Goal: Task Accomplishment & Management: Use online tool/utility

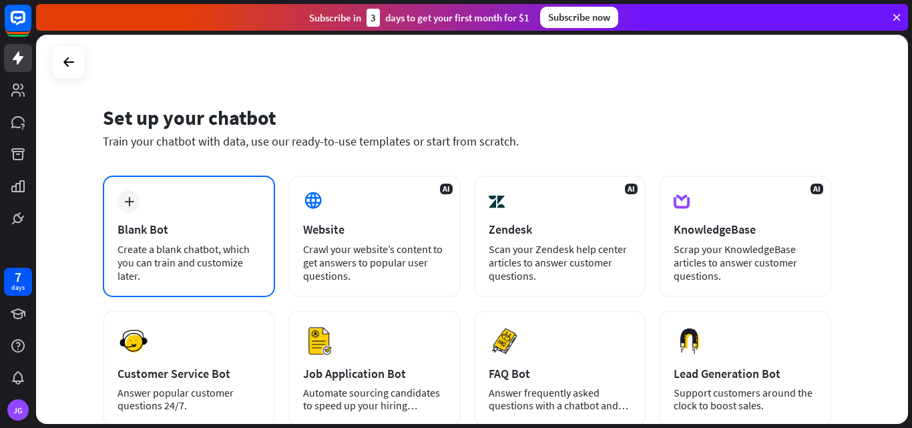
click at [189, 207] on div "plus Blank Bot Create a blank chatbot, which you can train and customize later." at bounding box center [189, 236] width 172 height 121
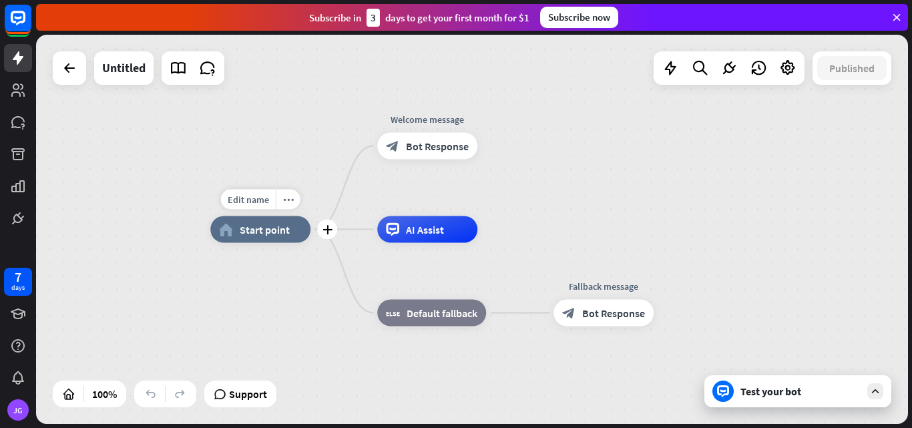
click at [265, 230] on span "Start point" at bounding box center [265, 229] width 50 height 13
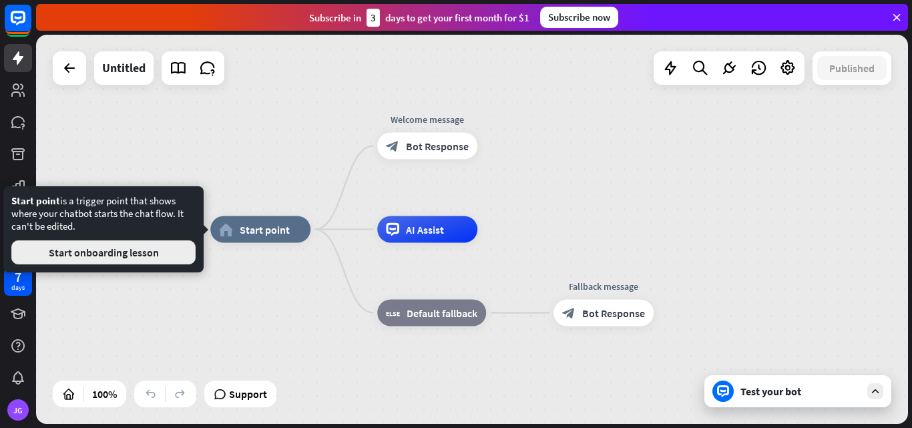
click at [135, 256] on button "Start onboarding lesson" at bounding box center [103, 252] width 184 height 24
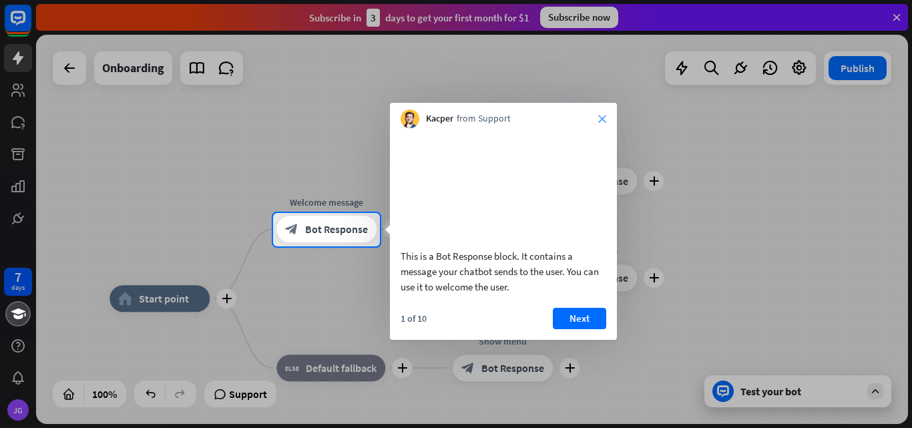
click at [603, 115] on icon "close" at bounding box center [602, 119] width 8 height 8
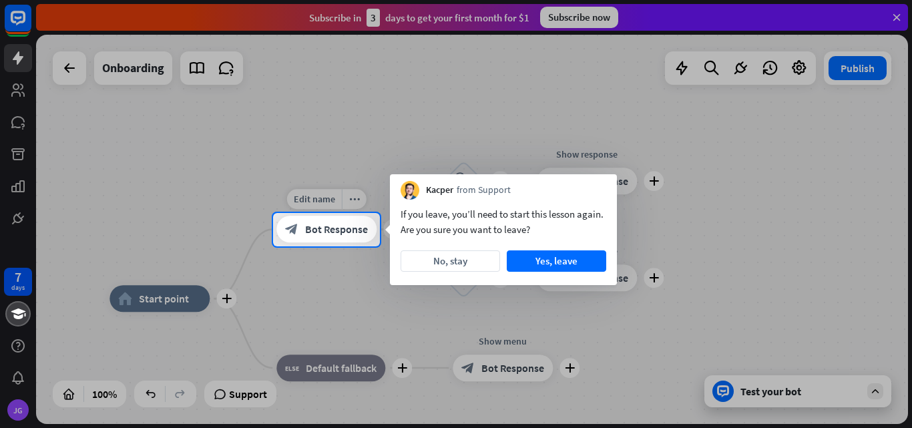
click at [338, 226] on span "Bot Response" at bounding box center [336, 229] width 63 height 13
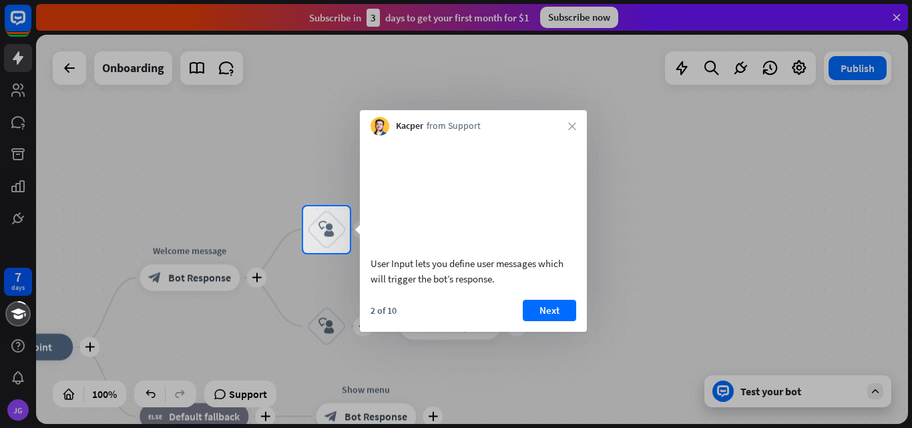
click at [249, 179] on div at bounding box center [456, 103] width 912 height 206
click at [202, 286] on div at bounding box center [456, 341] width 912 height 176
click at [332, 273] on div at bounding box center [456, 341] width 912 height 176
click at [308, 287] on div at bounding box center [456, 341] width 912 height 176
click at [554, 321] on button "Next" at bounding box center [549, 310] width 53 height 21
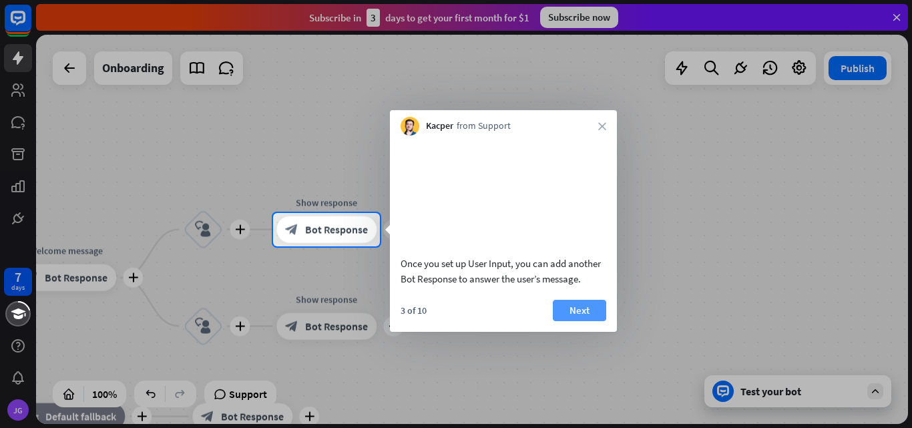
click at [594, 321] on button "Next" at bounding box center [579, 310] width 53 height 21
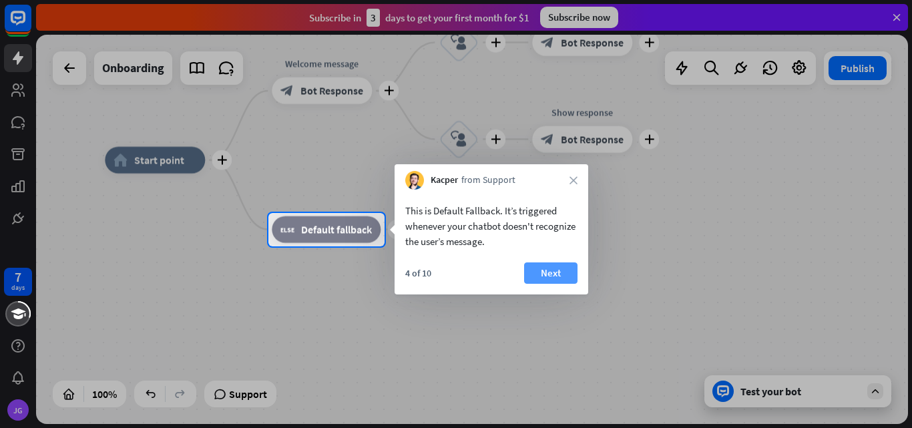
click at [547, 273] on button "Next" at bounding box center [550, 272] width 53 height 21
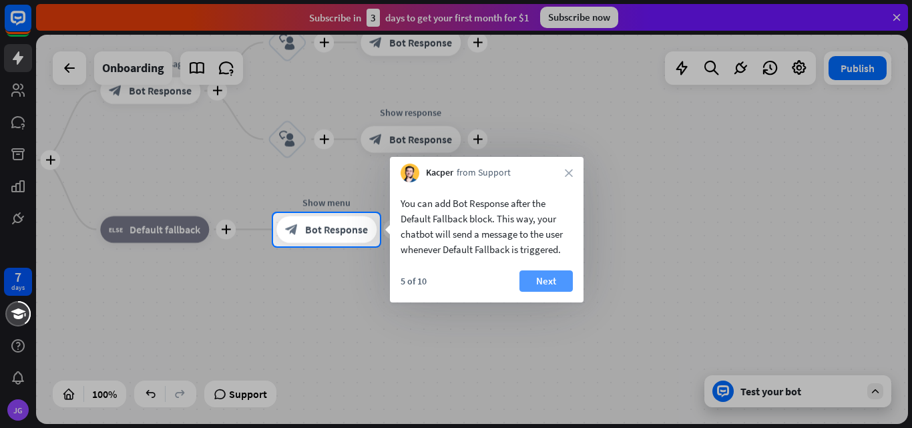
click at [554, 275] on button "Next" at bounding box center [545, 280] width 53 height 21
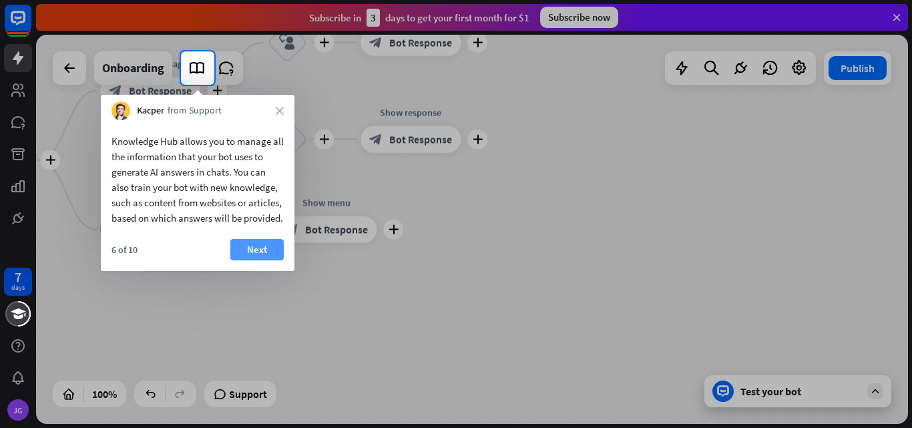
click at [262, 260] on button "Next" at bounding box center [256, 249] width 53 height 21
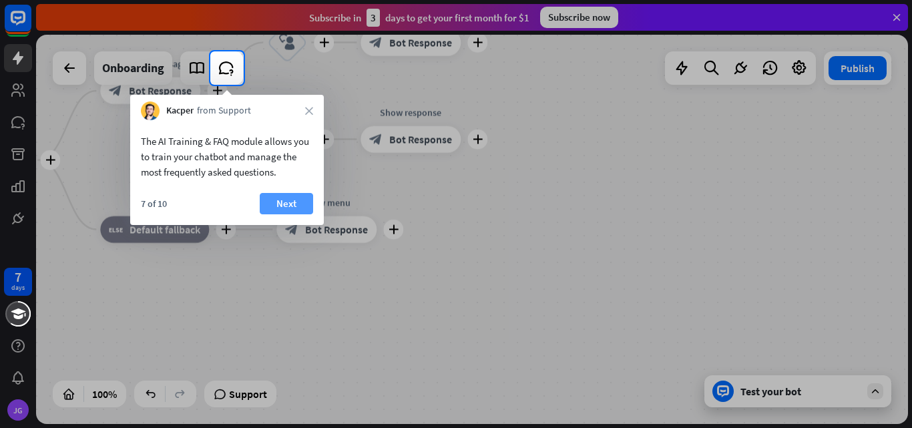
click at [290, 210] on button "Next" at bounding box center [286, 203] width 53 height 21
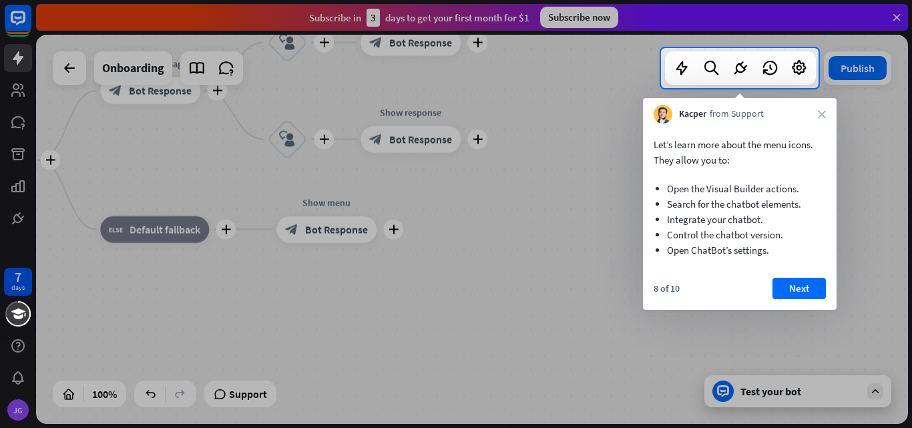
click at [259, 182] on div at bounding box center [456, 258] width 912 height 340
click at [800, 285] on button "Next" at bounding box center [798, 288] width 53 height 21
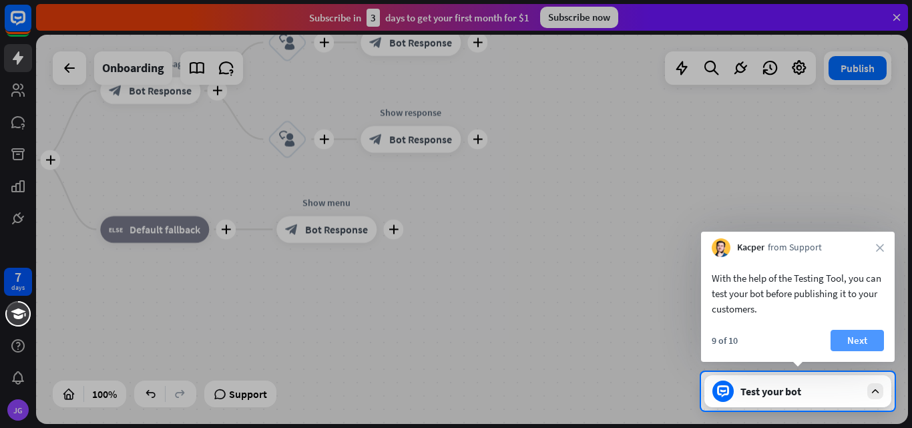
click at [872, 338] on button "Next" at bounding box center [856, 340] width 53 height 21
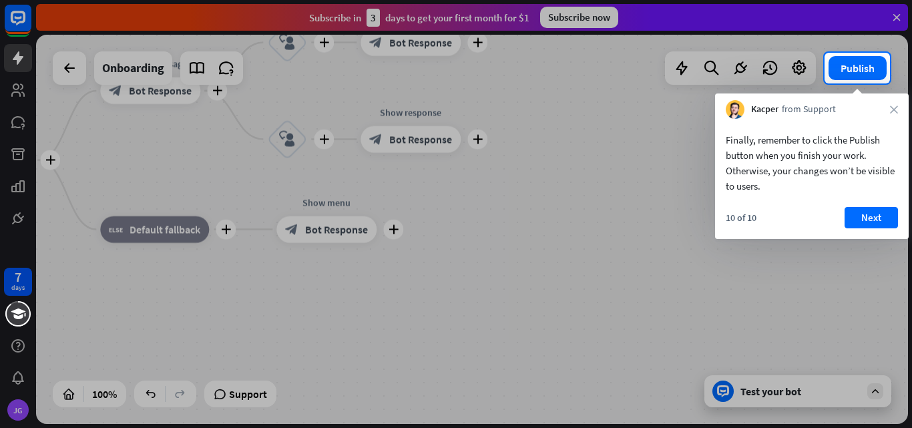
click at [891, 235] on div "10 of 10 Next" at bounding box center [812, 223] width 194 height 32
click at [889, 224] on button "Next" at bounding box center [870, 217] width 53 height 21
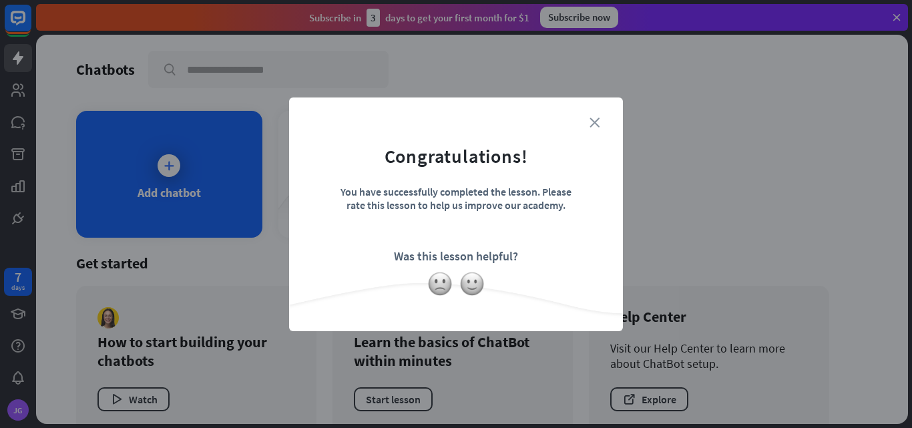
click at [592, 118] on icon "close" at bounding box center [594, 122] width 10 height 10
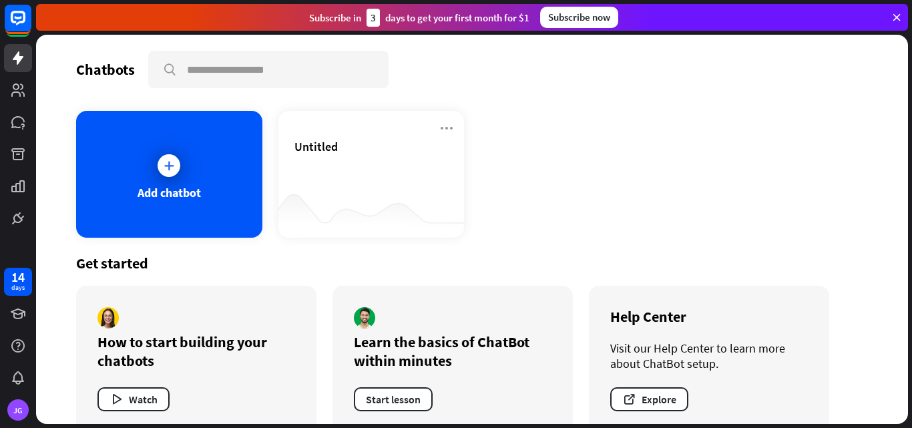
click at [340, 147] on div "Untitled" at bounding box center [371, 146] width 154 height 15
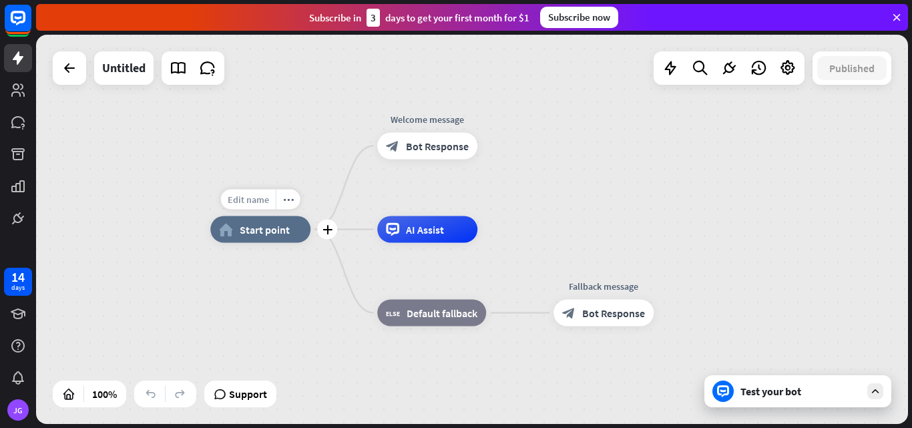
click at [262, 203] on span "Edit name" at bounding box center [248, 200] width 41 height 12
click at [268, 198] on input "text" at bounding box center [260, 200] width 93 height 19
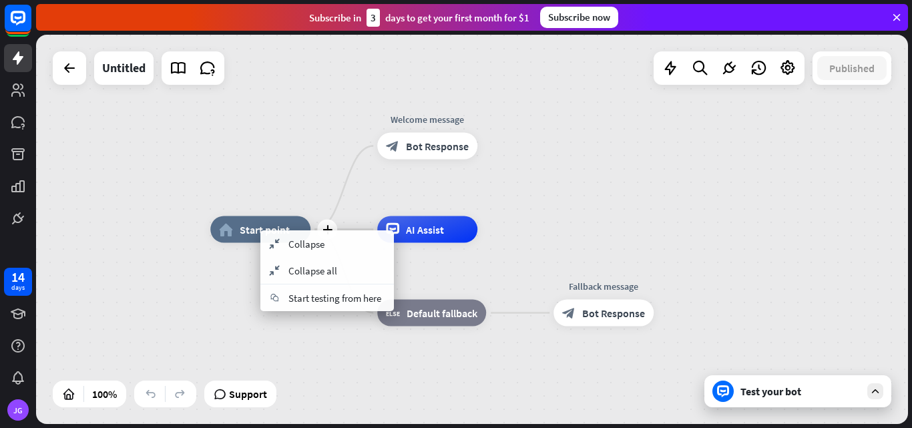
click at [250, 217] on div "home_2 Start point" at bounding box center [260, 229] width 100 height 27
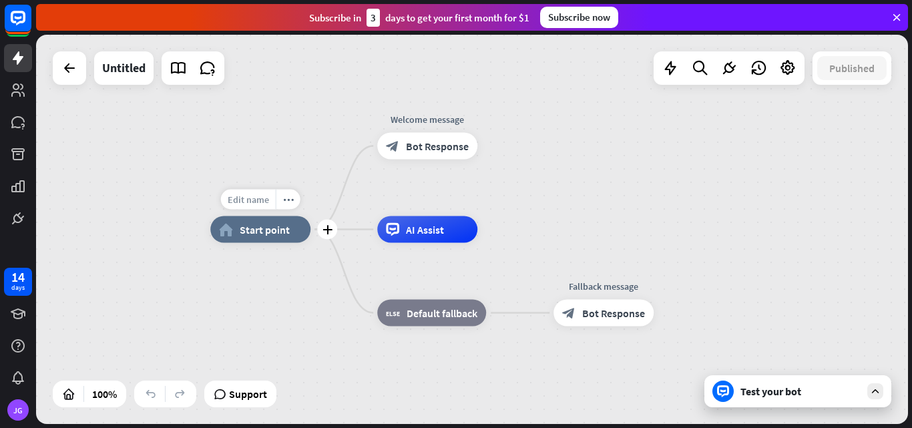
click at [254, 202] on span "Edit name" at bounding box center [248, 200] width 41 height 12
type input "***"
click at [288, 257] on div "*** plus home_2 Start point Welcome message block_bot_response Bot Response AI …" at bounding box center [472, 229] width 872 height 389
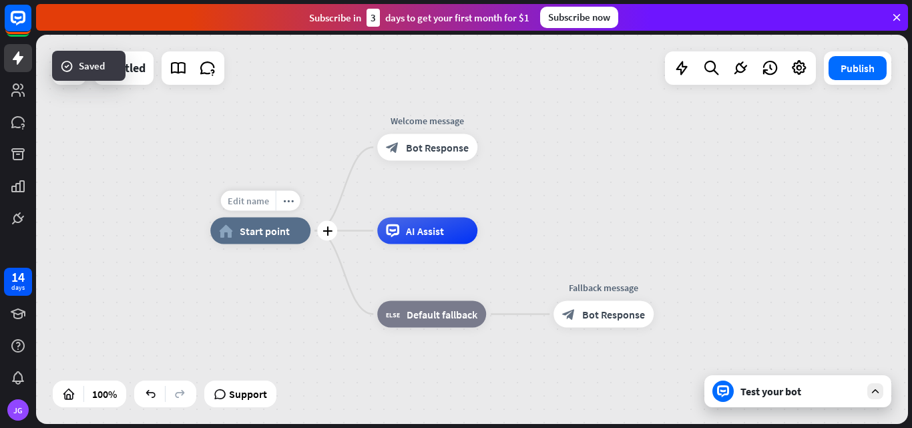
click at [273, 206] on div "Edit name" at bounding box center [248, 201] width 55 height 20
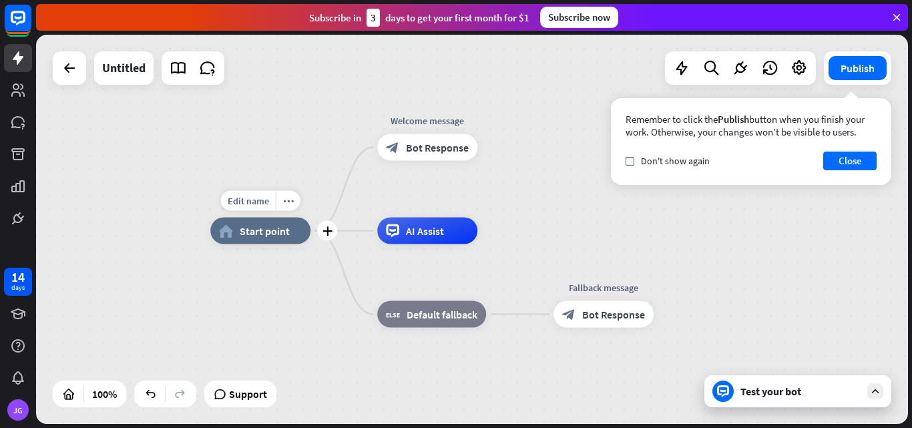
click at [276, 242] on div "home_2 Start point" at bounding box center [260, 231] width 100 height 27
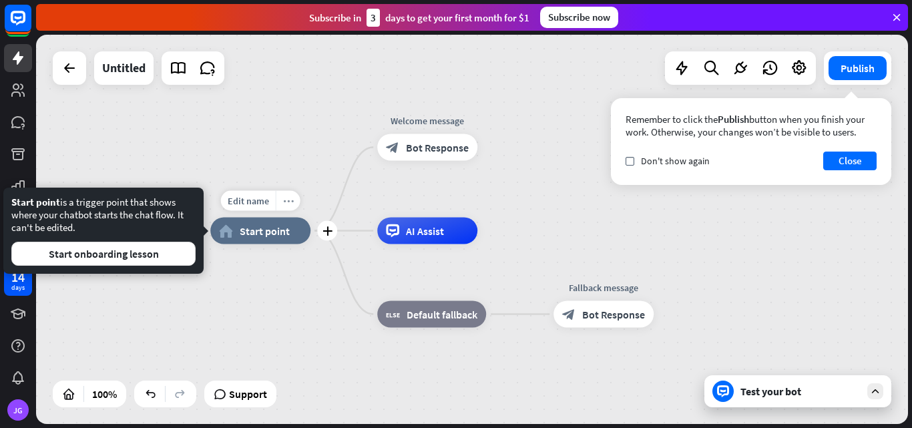
click at [294, 208] on div "more_horiz" at bounding box center [288, 201] width 25 height 20
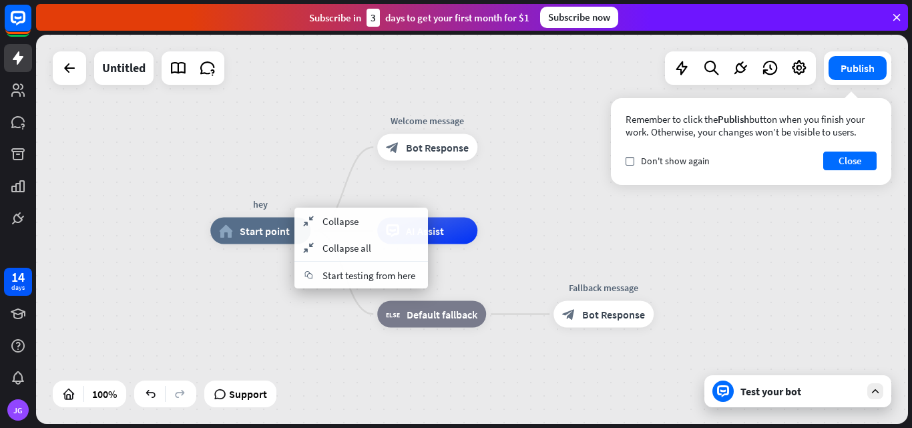
click at [297, 158] on div "hey home_2 Start point Welcome message block_bot_response Bot Response AI Assis…" at bounding box center [472, 229] width 872 height 389
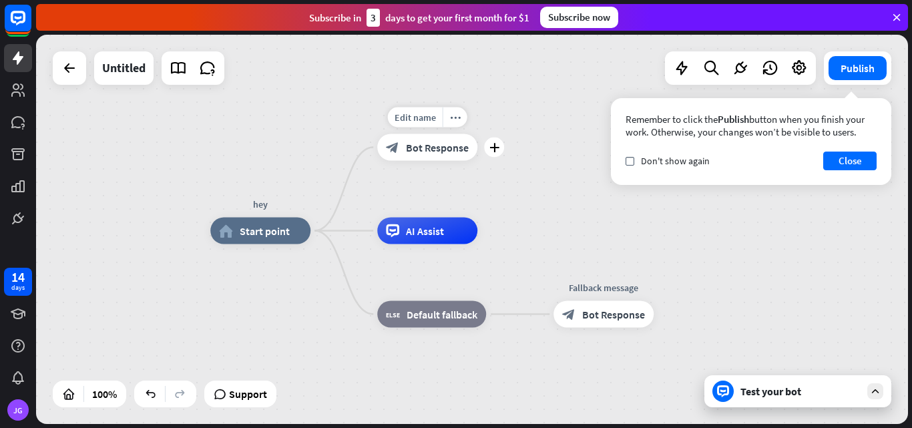
click at [399, 150] on icon "block_bot_response" at bounding box center [392, 147] width 13 height 13
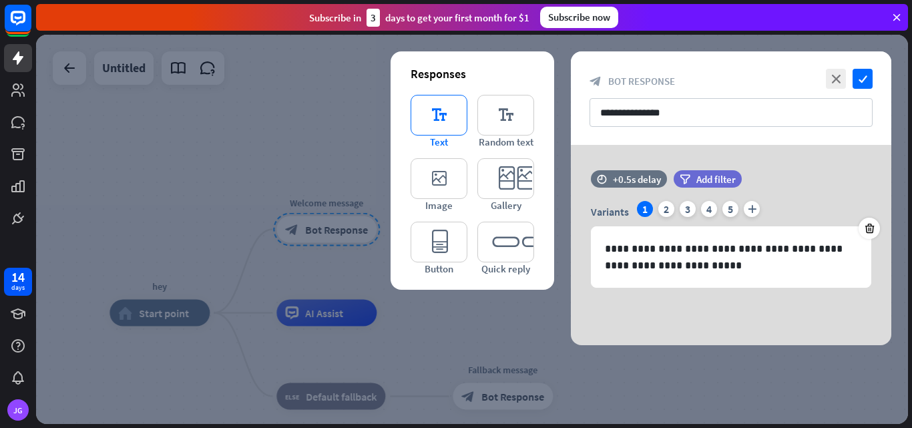
click at [446, 125] on icon "editor_text" at bounding box center [438, 115] width 57 height 41
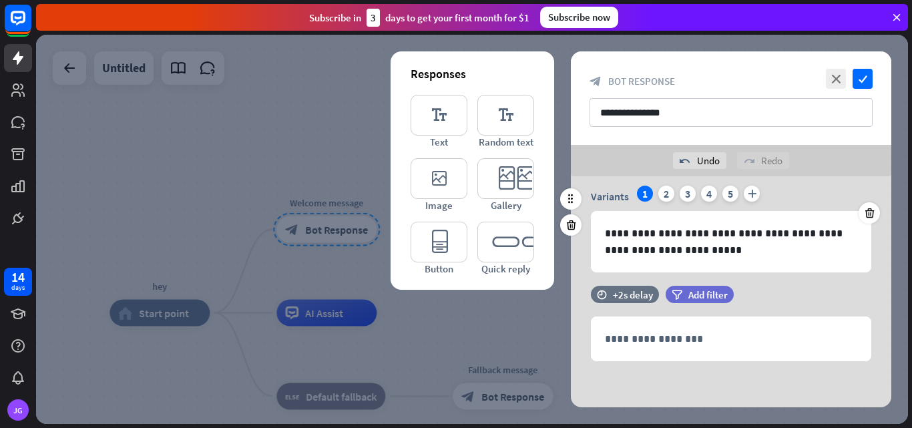
scroll to position [47, 0]
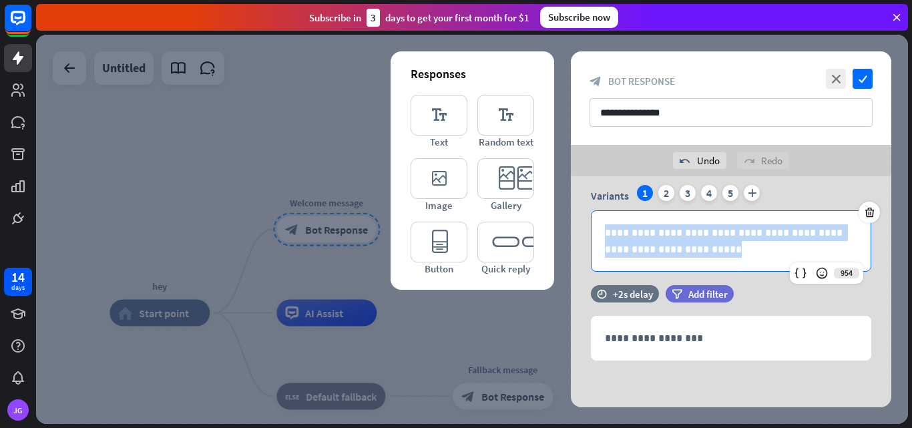
drag, startPoint x: 693, startPoint y: 246, endPoint x: 547, endPoint y: 211, distance: 150.9
click at [571, 204] on div "**********" at bounding box center [731, 268] width 320 height 278
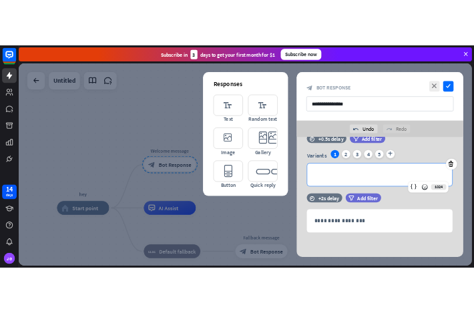
scroll to position [0, 0]
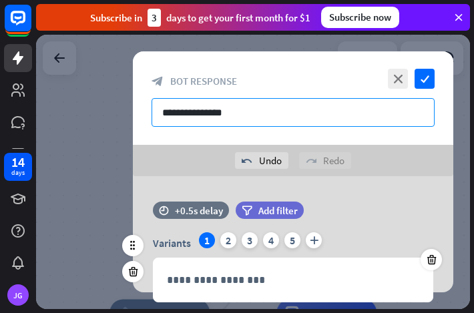
click at [246, 117] on input "**********" at bounding box center [292, 112] width 283 height 29
paste input "**********"
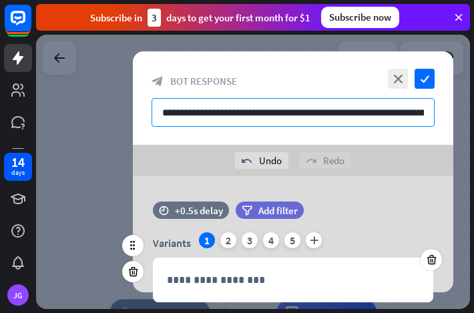
scroll to position [0, 204]
paste input "text"
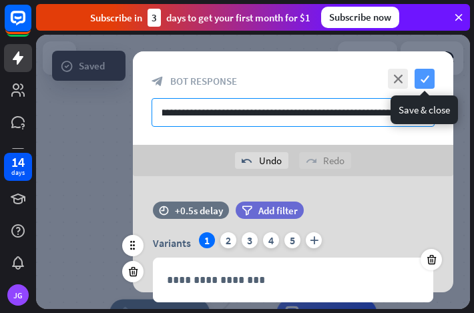
type input "**********"
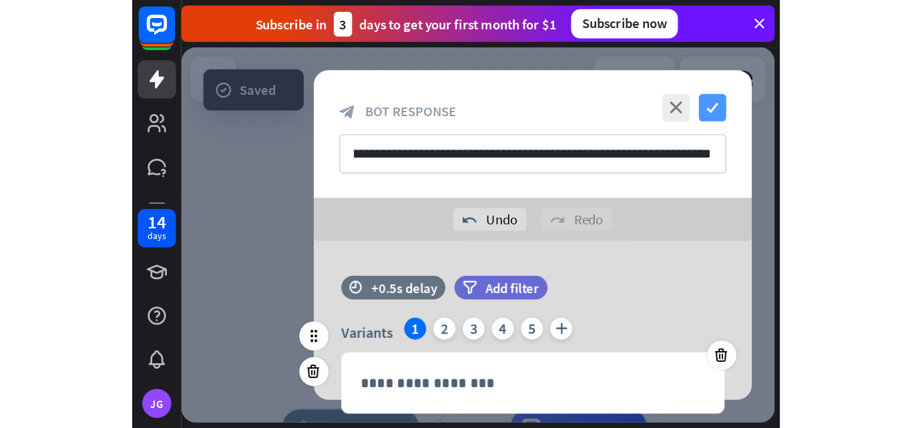
scroll to position [0, 0]
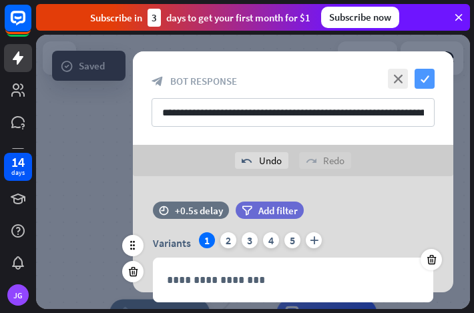
click at [424, 81] on icon "check" at bounding box center [424, 79] width 20 height 20
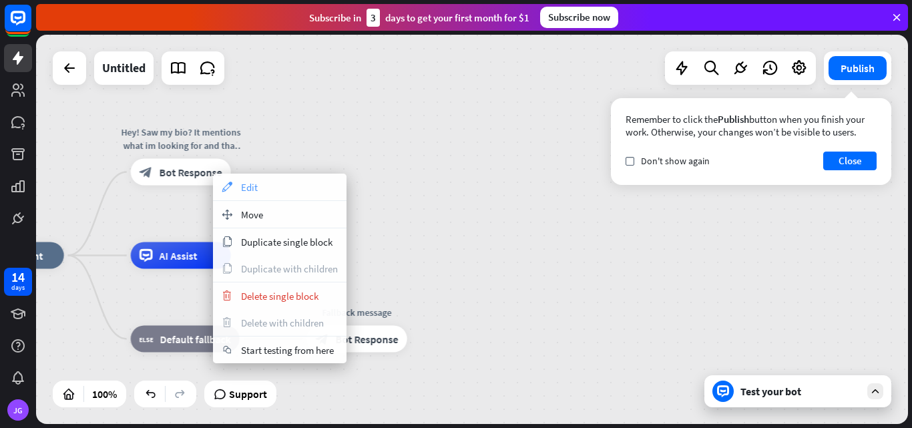
click at [251, 174] on div "appearance Edit" at bounding box center [279, 187] width 133 height 27
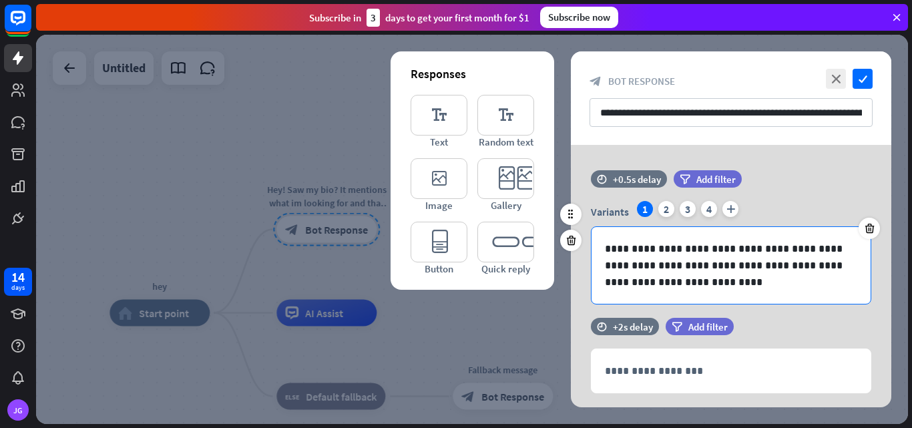
click at [663, 266] on p "**********" at bounding box center [731, 265] width 252 height 50
click at [660, 282] on p "**********" at bounding box center [731, 265] width 252 height 50
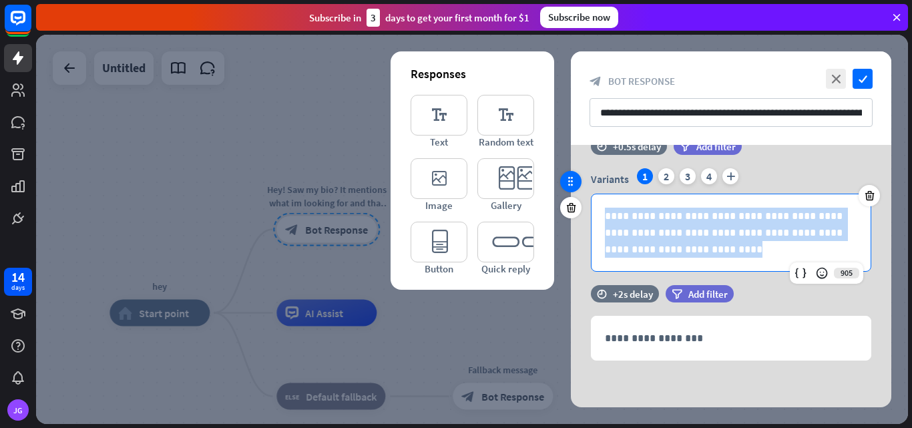
drag, startPoint x: 670, startPoint y: 256, endPoint x: 579, endPoint y: 184, distance: 116.0
click at [580, 185] on div "**********" at bounding box center [731, 210] width 320 height 147
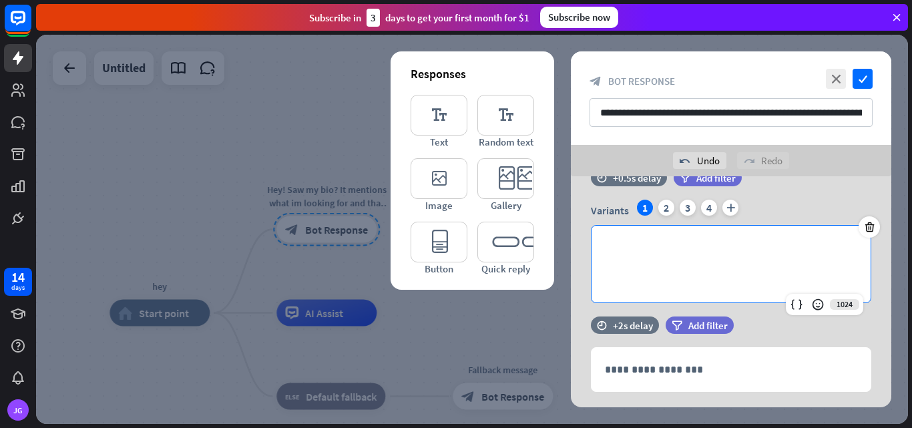
scroll to position [0, 0]
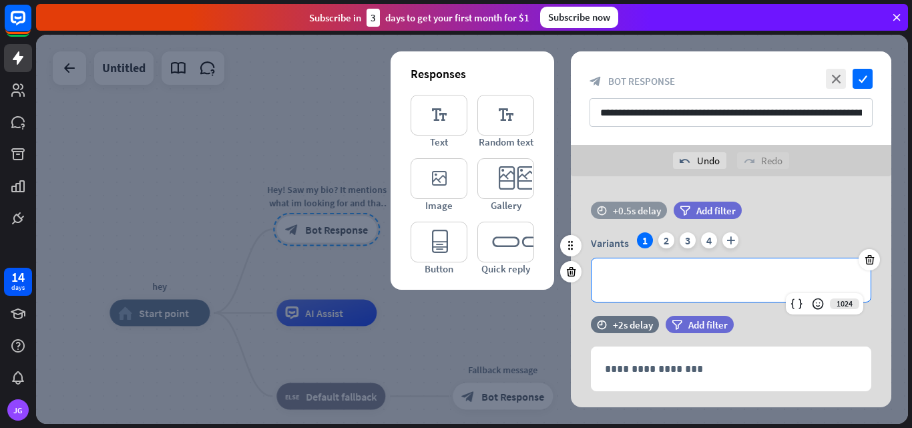
click at [624, 216] on div "+0.5s delay" at bounding box center [637, 210] width 48 height 13
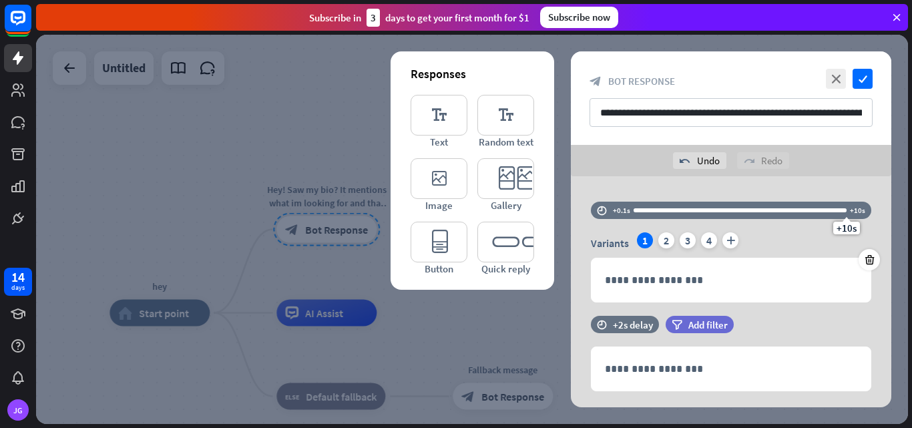
drag, startPoint x: 643, startPoint y: 211, endPoint x: 864, endPoint y: 193, distance: 222.3
click at [864, 193] on div "**********" at bounding box center [731, 307] width 320 height 262
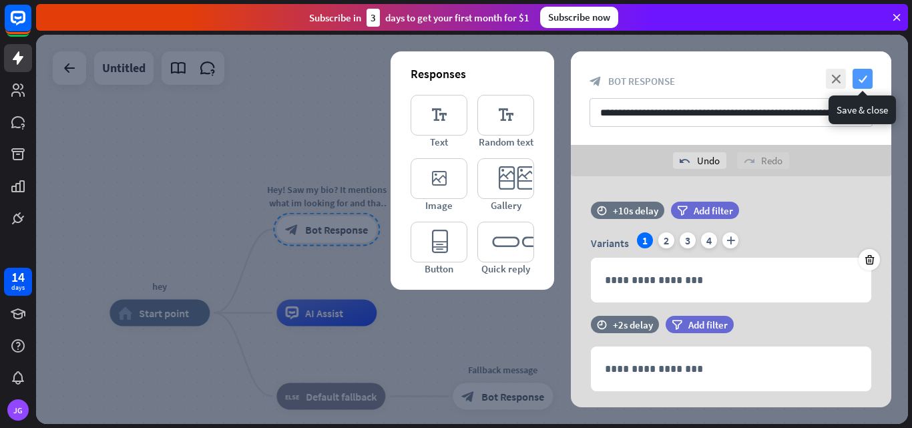
click at [861, 77] on icon "check" at bounding box center [862, 79] width 20 height 20
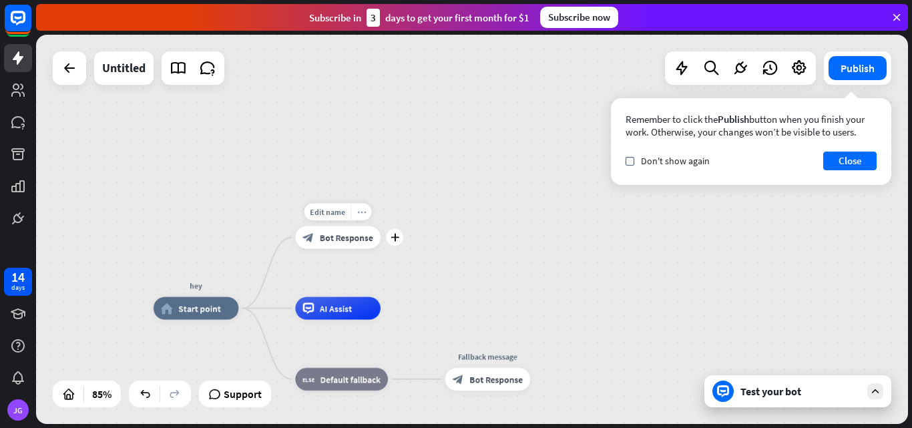
click at [365, 214] on icon "more_horiz" at bounding box center [361, 212] width 9 height 9
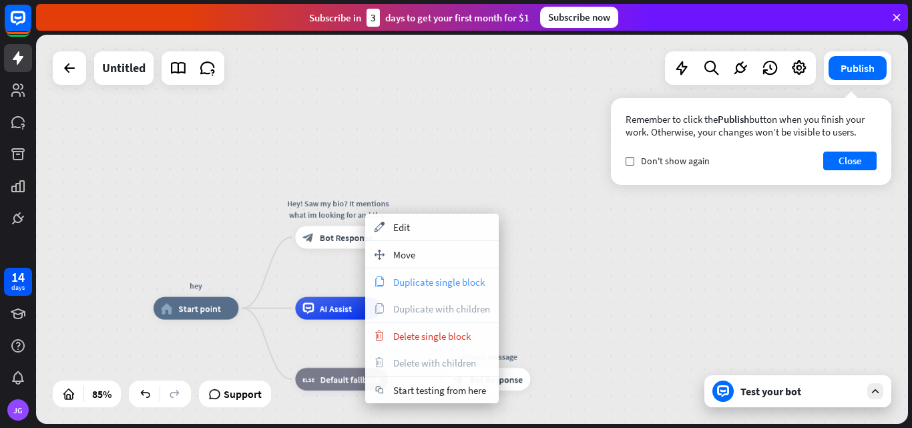
click at [401, 284] on span "Duplicate single block" at bounding box center [438, 282] width 91 height 13
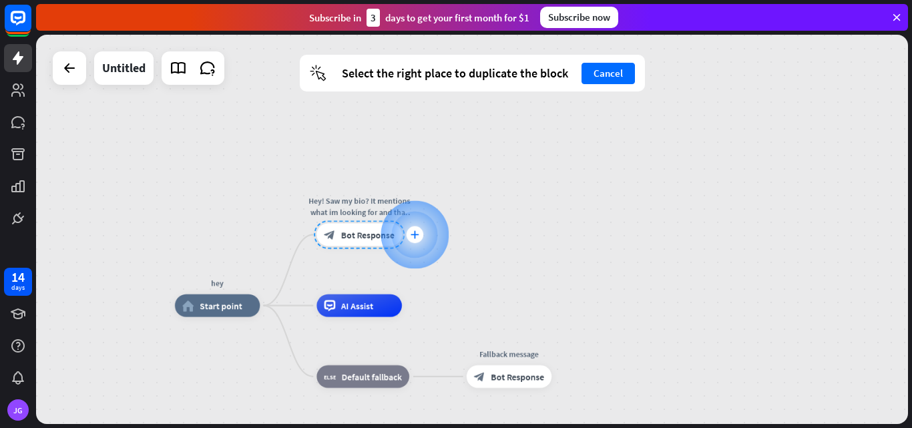
drag, startPoint x: 384, startPoint y: 242, endPoint x: 412, endPoint y: 238, distance: 28.2
click at [412, 238] on div at bounding box center [414, 234] width 68 height 68
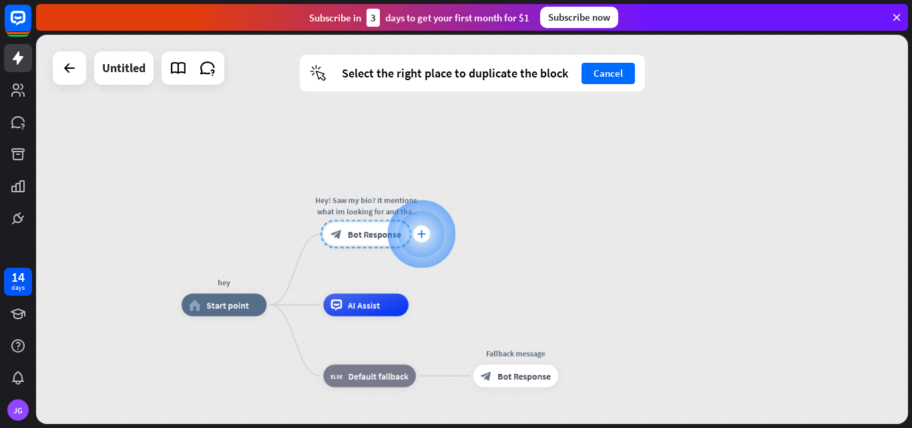
click at [412, 238] on div at bounding box center [421, 234] width 68 height 68
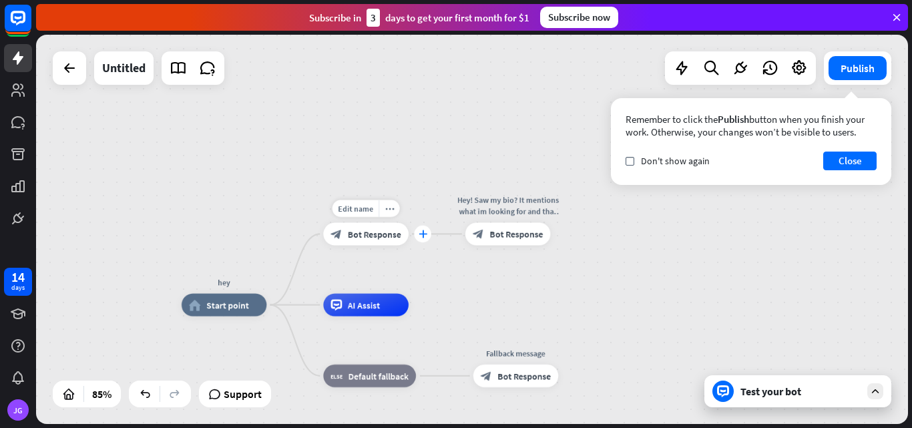
click at [423, 239] on div "plus" at bounding box center [422, 234] width 17 height 17
click at [373, 156] on div "hey home_2 Start point Hey! Saw my bio? It mentions what im looking for and tha…" at bounding box center [472, 229] width 872 height 389
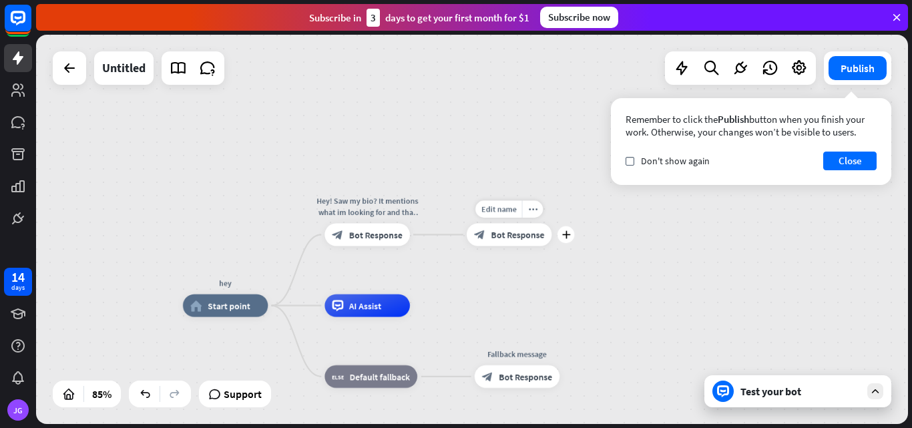
click at [489, 234] on div "block_bot_response Bot Response" at bounding box center [509, 234] width 85 height 23
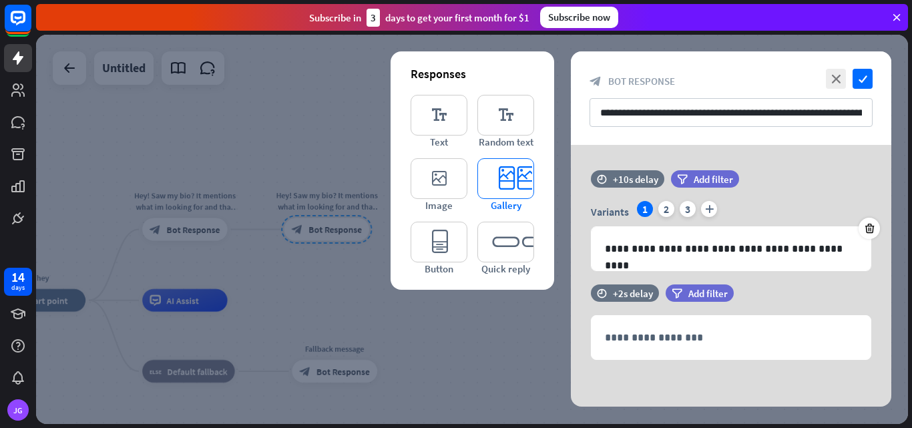
drag, startPoint x: 846, startPoint y: 84, endPoint x: 499, endPoint y: 180, distance: 359.9
click at [846, 84] on div "close check" at bounding box center [847, 79] width 50 height 20
click at [840, 74] on icon "close" at bounding box center [836, 79] width 20 height 20
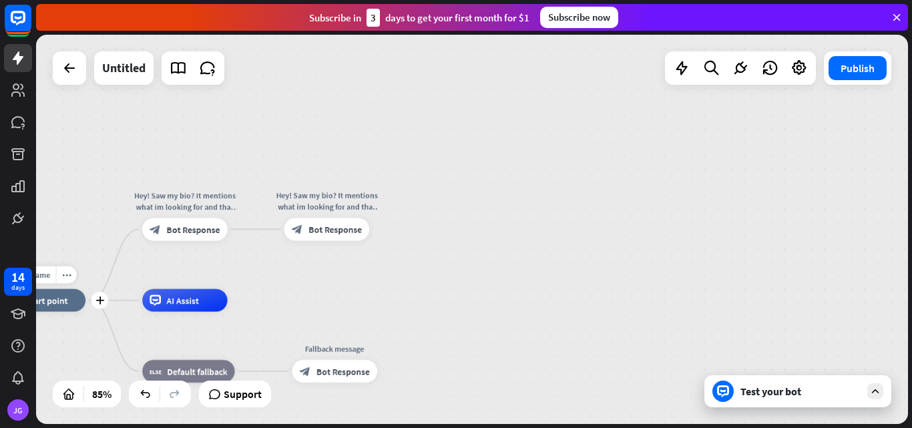
click at [79, 312] on div "Edit name more_horiz plus hey home_2 Start point" at bounding box center [43, 300] width 85 height 23
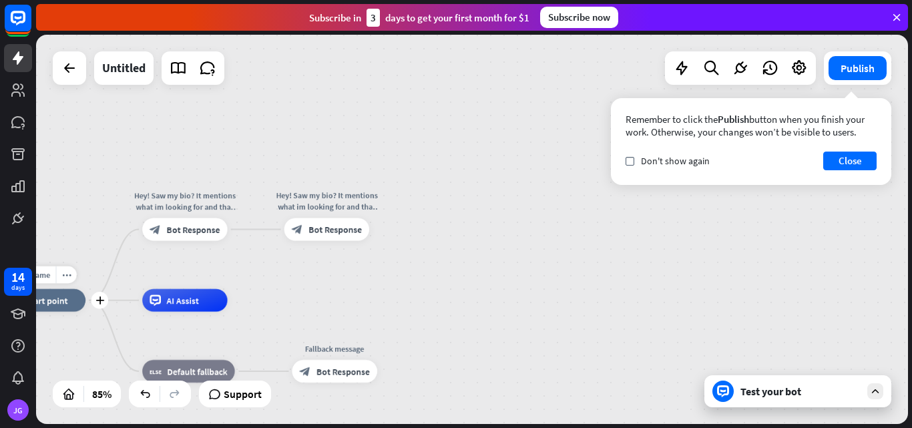
drag, startPoint x: 81, startPoint y: 311, endPoint x: 153, endPoint y: 308, distance: 72.2
click at [833, 153] on button "Close" at bounding box center [849, 160] width 53 height 19
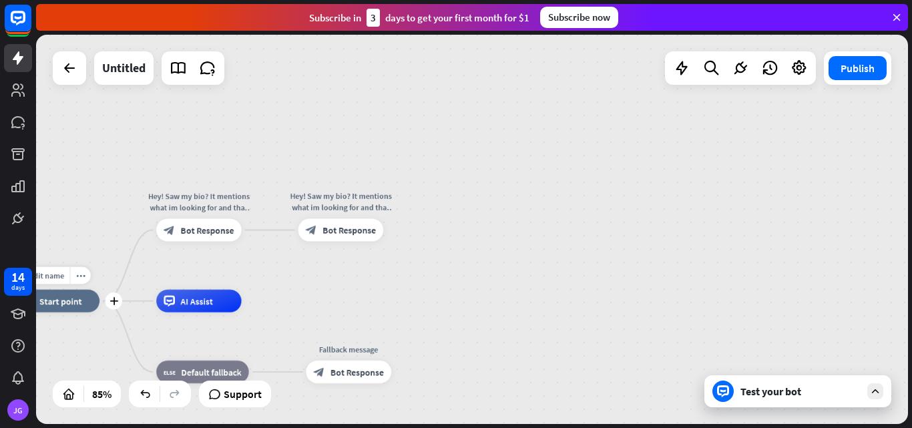
drag, startPoint x: 93, startPoint y: 328, endPoint x: 183, endPoint y: 318, distance: 90.7
click at [100, 312] on div "Edit name more_horiz plus hey home_2 Start point" at bounding box center [57, 301] width 85 height 23
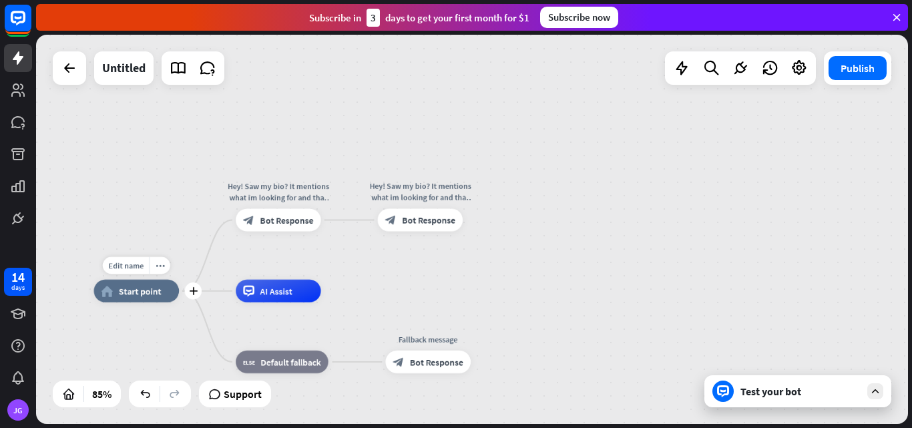
click at [153, 302] on div "Edit name more_horiz plus home_2 Start point" at bounding box center [136, 291] width 85 height 23
click at [158, 295] on span "Start point" at bounding box center [140, 290] width 43 height 11
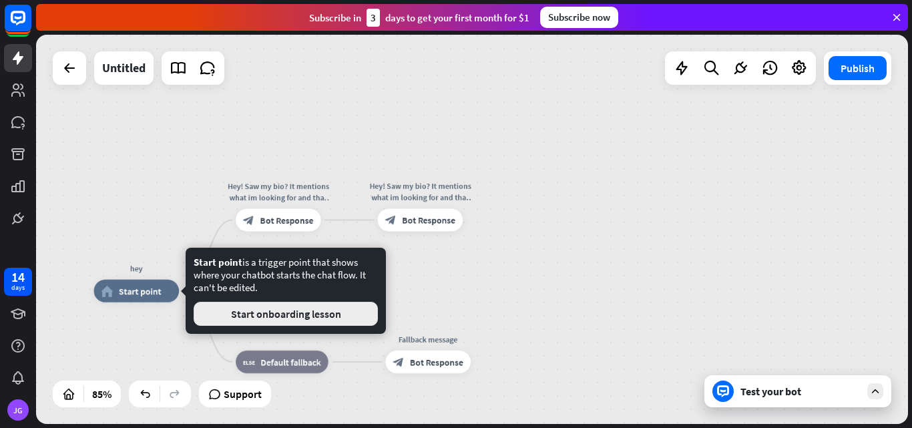
click at [224, 314] on button "Start onboarding lesson" at bounding box center [286, 314] width 184 height 24
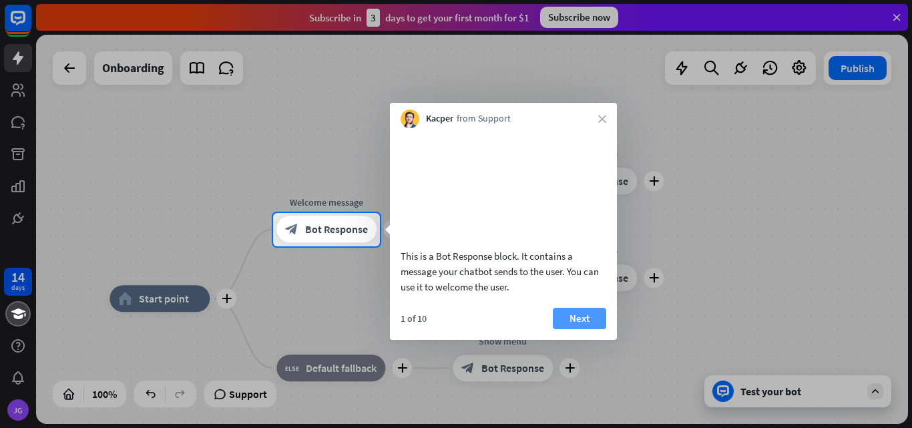
click at [581, 329] on button "Next" at bounding box center [579, 318] width 53 height 21
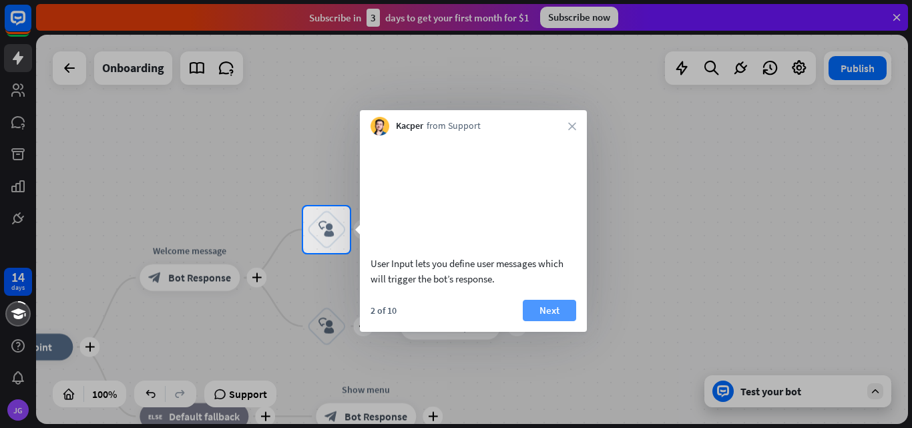
click at [565, 321] on button "Next" at bounding box center [549, 310] width 53 height 21
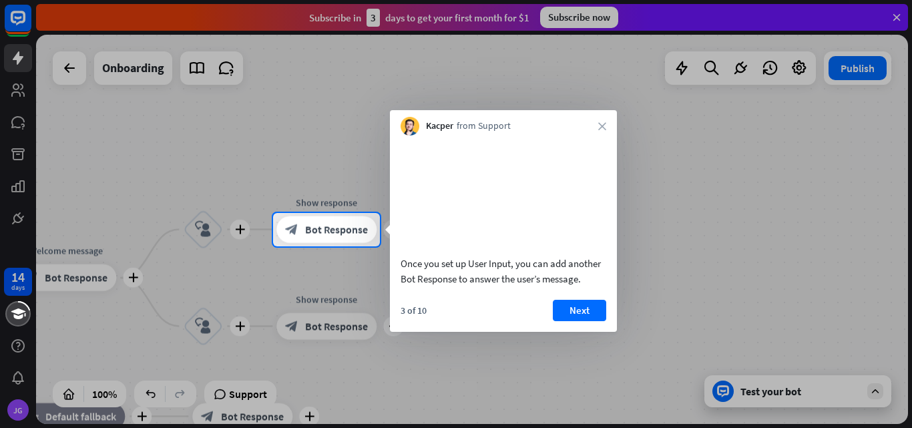
click at [189, 258] on div at bounding box center [456, 337] width 912 height 182
click at [578, 321] on button "Next" at bounding box center [579, 310] width 53 height 21
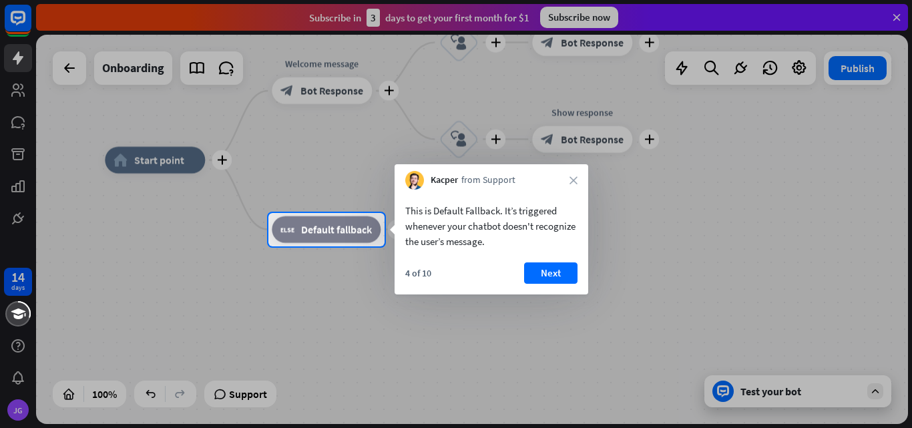
click at [579, 183] on div "Kacper from Support close" at bounding box center [491, 176] width 194 height 25
click at [571, 178] on icon "close" at bounding box center [573, 180] width 8 height 8
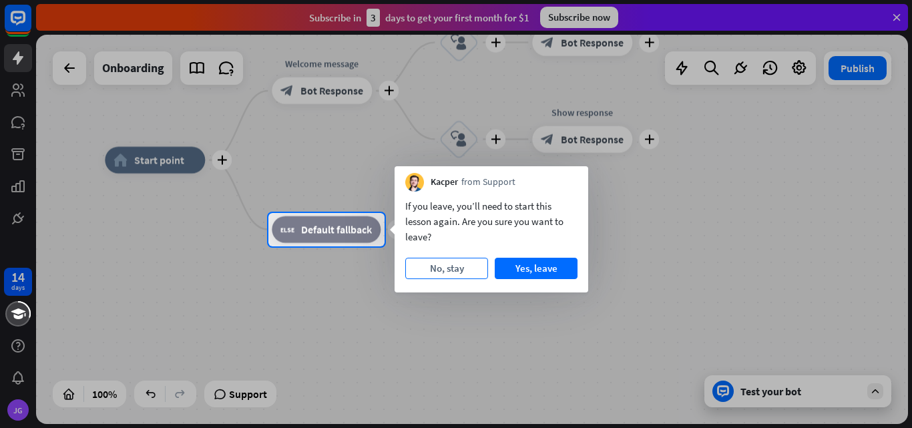
click at [458, 274] on button "No, stay" at bounding box center [446, 268] width 83 height 21
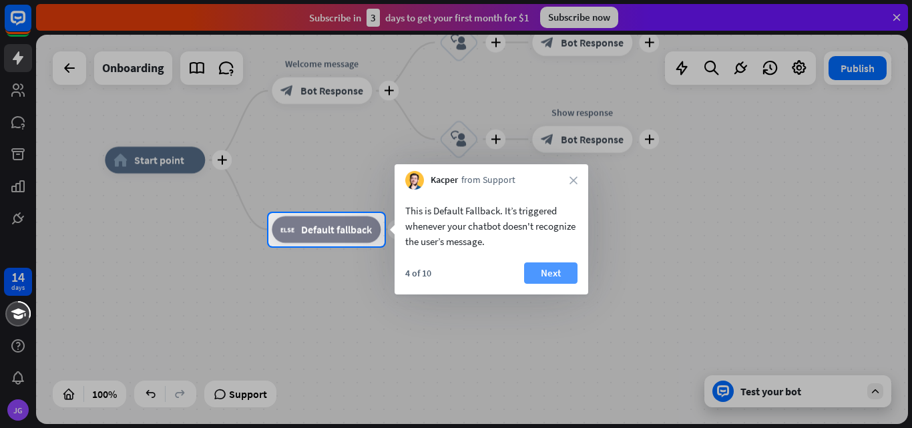
click at [545, 271] on button "Next" at bounding box center [550, 272] width 53 height 21
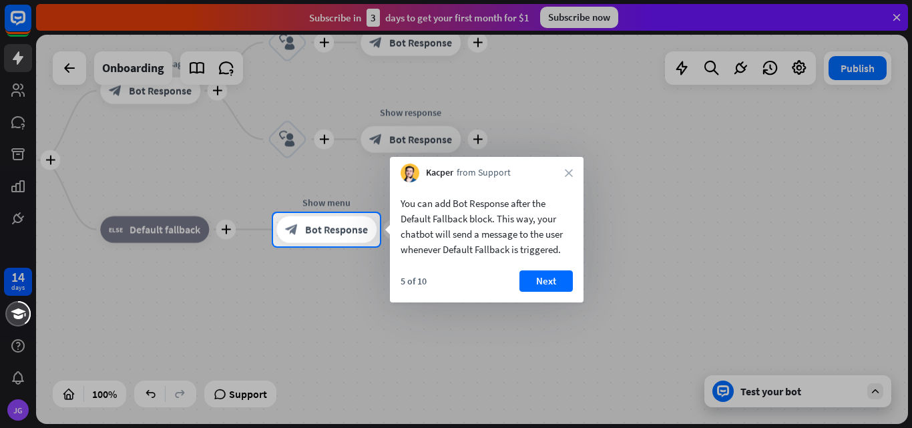
click at [579, 170] on div "Kacper from Support close" at bounding box center [487, 169] width 194 height 25
click at [564, 169] on div "Kacper from Support close" at bounding box center [487, 169] width 194 height 25
click at [570, 175] on icon "close" at bounding box center [569, 173] width 8 height 8
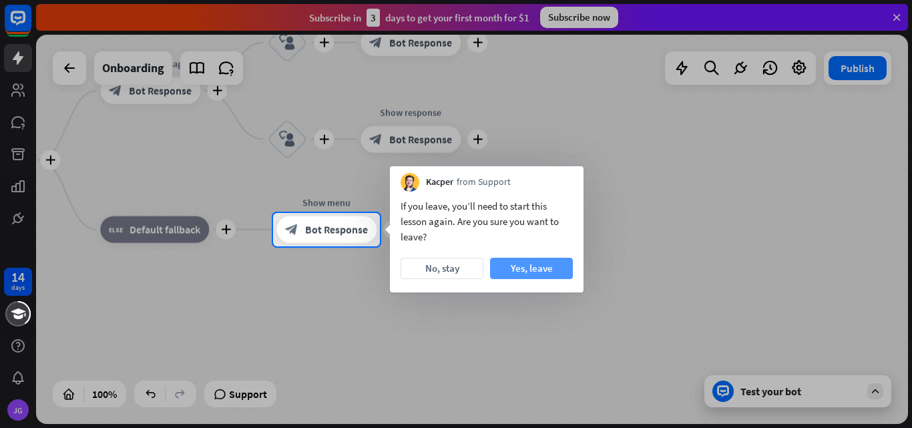
click at [529, 271] on button "Yes, leave" at bounding box center [531, 268] width 83 height 21
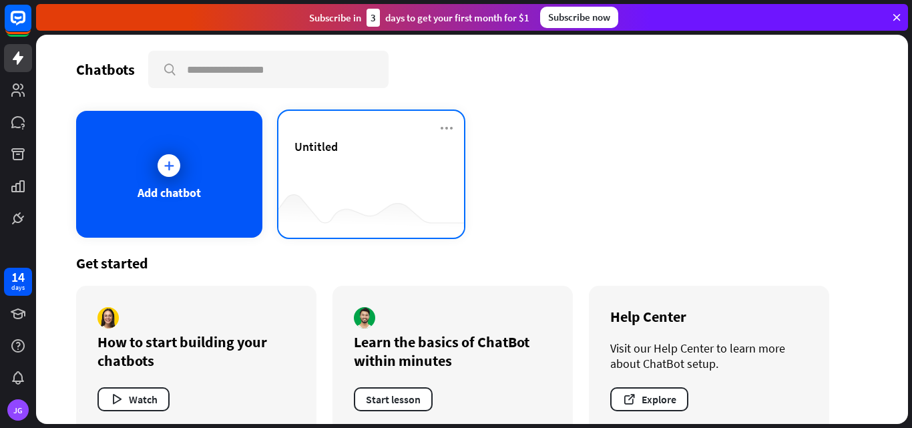
click at [360, 152] on div "Untitled" at bounding box center [371, 146] width 154 height 15
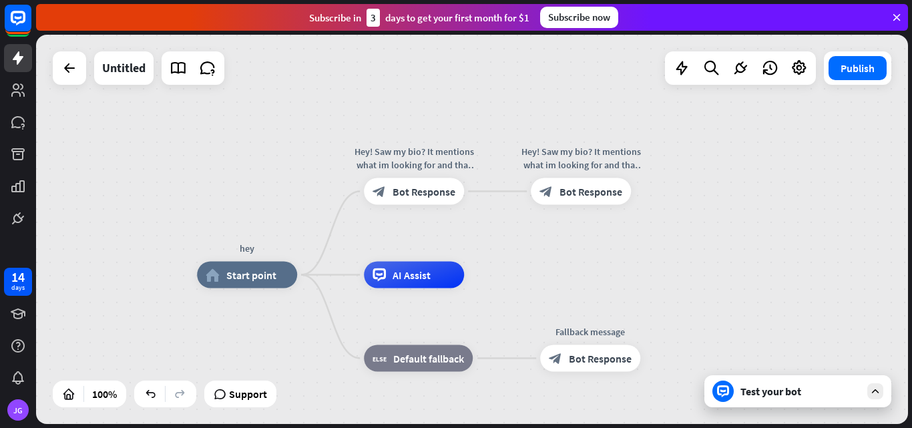
drag, startPoint x: 523, startPoint y: 202, endPoint x: 487, endPoint y: 234, distance: 48.2
click at [507, 240] on div "hey home_2 Start point Hey! Saw my bio? It mentions what im looking for and tha…" at bounding box center [472, 229] width 872 height 389
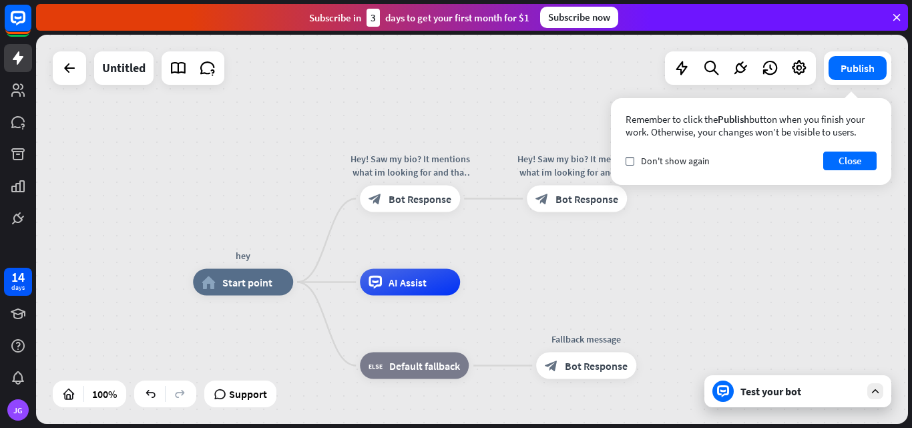
click at [503, 137] on div "hey home_2 Start point Hey! Saw my bio? It mentions what im looking for and tha…" at bounding box center [472, 229] width 872 height 389
click at [861, 158] on button "Close" at bounding box center [849, 160] width 53 height 19
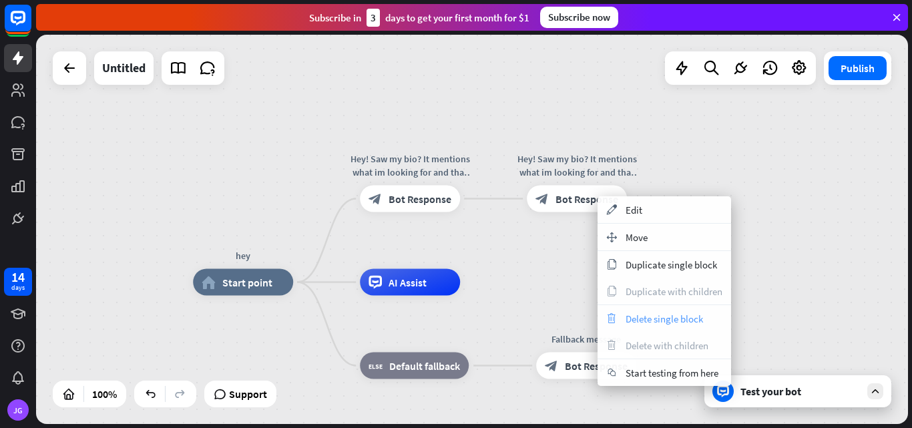
click at [661, 321] on span "Delete single block" at bounding box center [663, 318] width 77 height 13
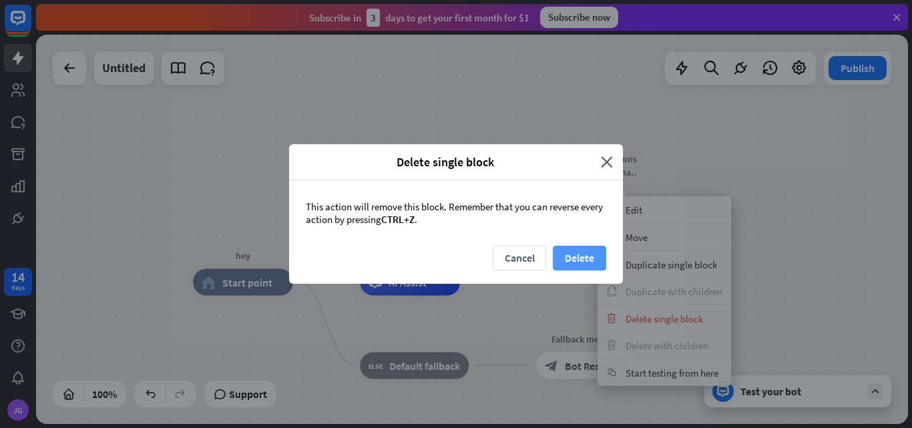
click at [581, 254] on button "Delete" at bounding box center [579, 258] width 53 height 25
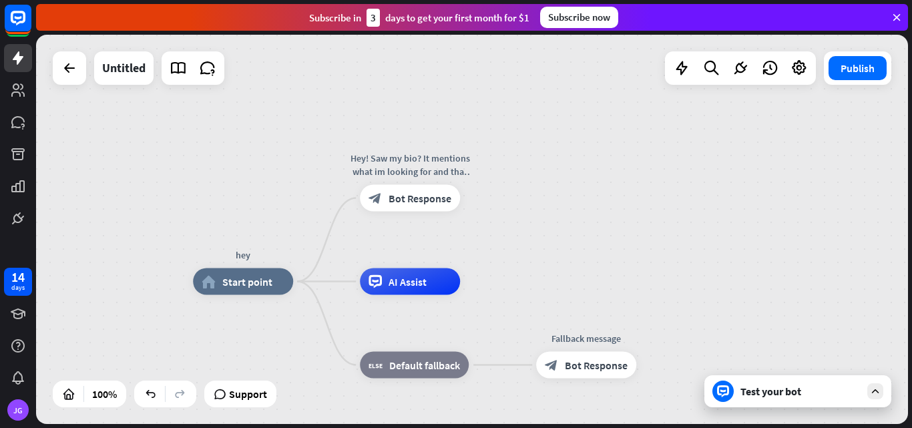
click at [503, 178] on div "hey home_2 Start point Hey! Saw my bio? It mentions what im looking for and tha…" at bounding box center [472, 229] width 872 height 389
drag, startPoint x: 488, startPoint y: 183, endPoint x: 497, endPoint y: 192, distance: 12.8
click at [489, 186] on div "hey home_2 Start point Hey! Saw my bio? It mentions what im looking for and tha…" at bounding box center [472, 229] width 872 height 389
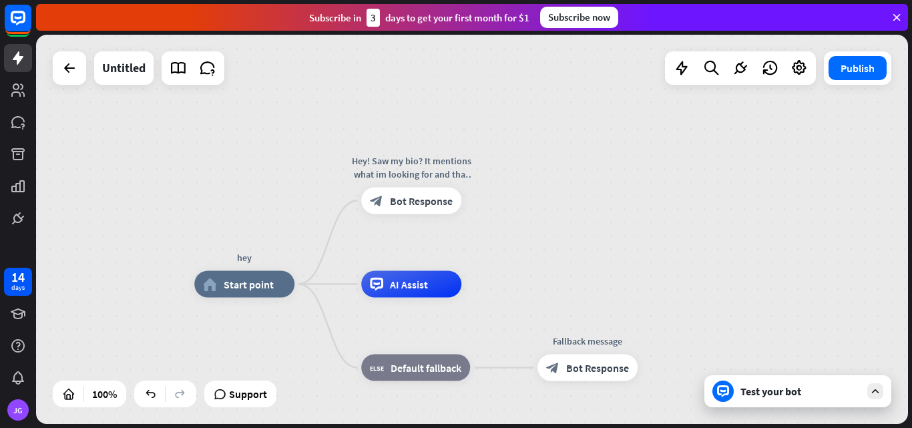
click at [503, 209] on div "hey home_2 Start point Hey! Saw my bio? It mentions what im looking for and tha…" at bounding box center [472, 229] width 872 height 389
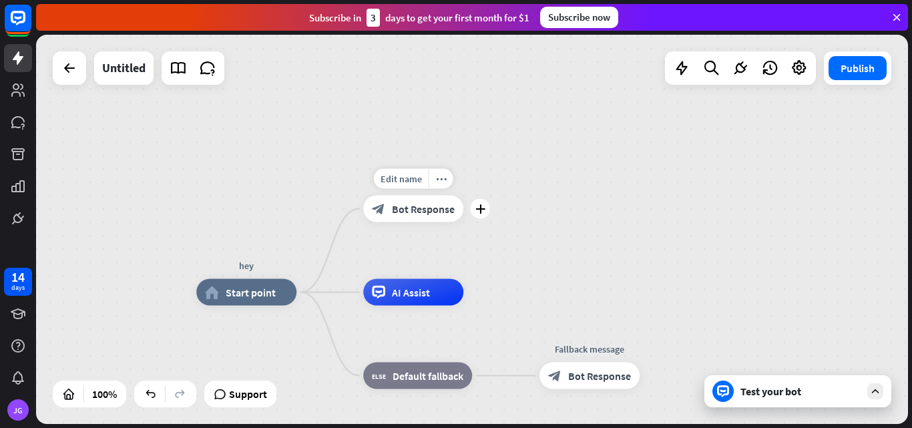
click at [463, 222] on div "Edit name more_horiz plus Hey! Saw my bio? It mentions what im looking for and …" at bounding box center [413, 209] width 100 height 27
click at [481, 211] on icon "plus" at bounding box center [480, 208] width 10 height 9
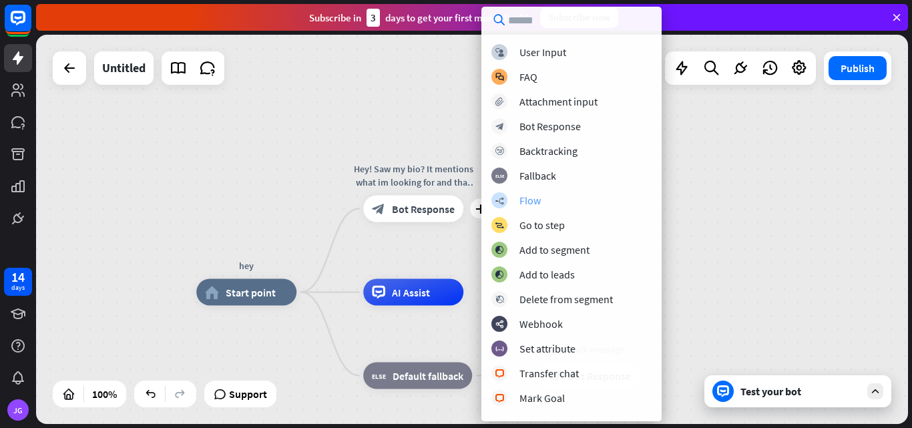
click at [526, 196] on div "Flow" at bounding box center [529, 200] width 21 height 13
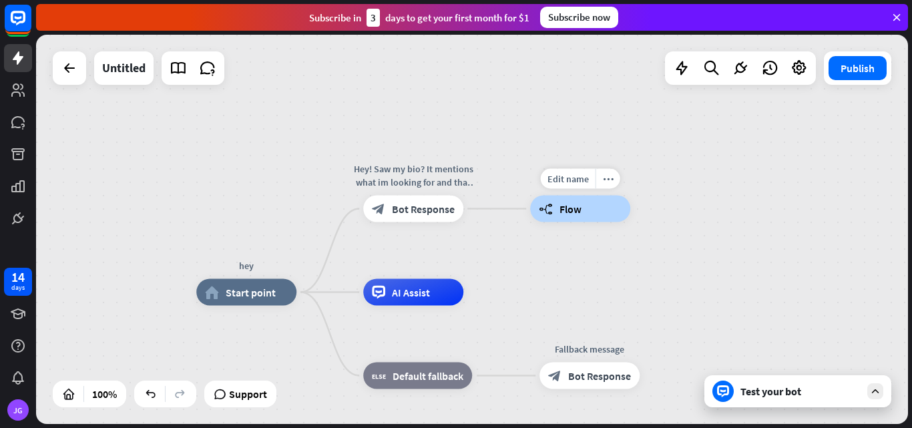
click at [565, 208] on span "Flow" at bounding box center [570, 208] width 22 height 13
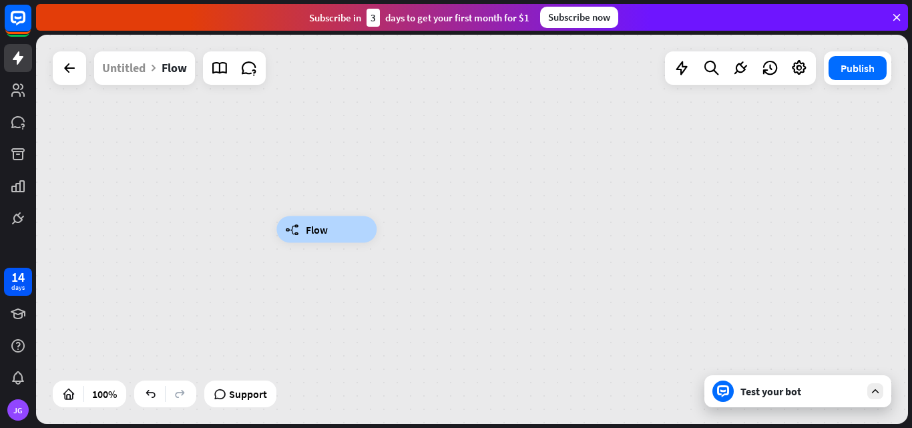
click at [298, 158] on div "Edit name more_horiz builder_tree Flow" at bounding box center [472, 229] width 872 height 389
click at [63, 65] on icon at bounding box center [69, 68] width 16 height 16
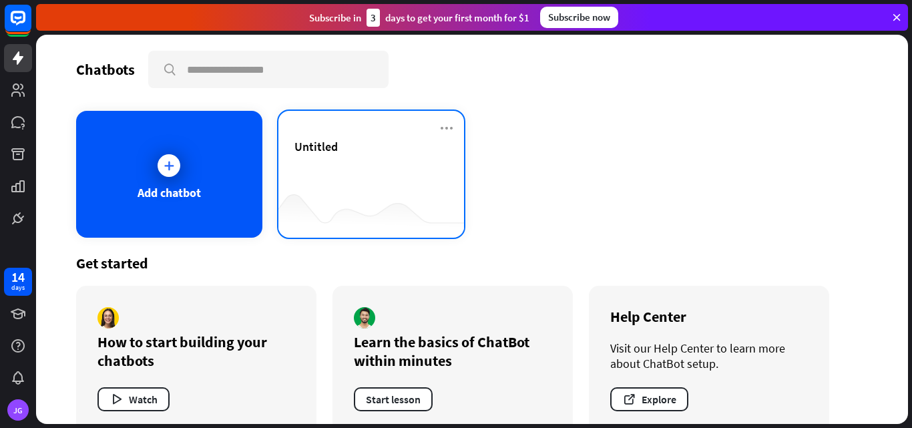
click at [342, 163] on div "Untitled" at bounding box center [371, 162] width 154 height 47
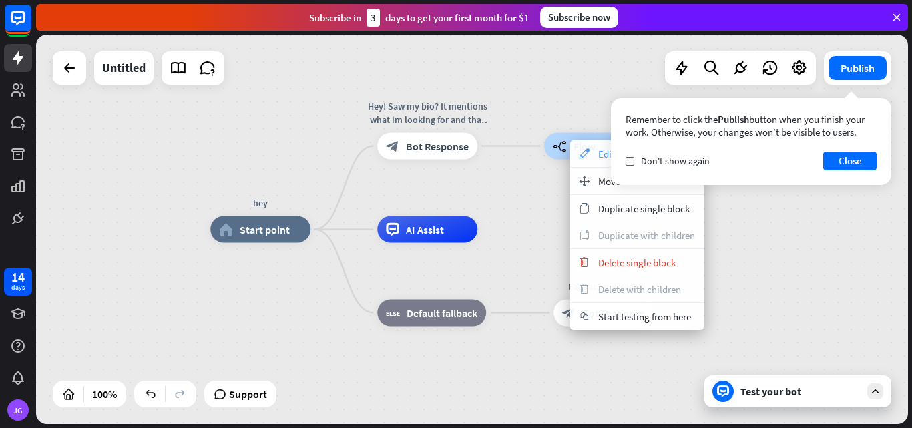
click at [591, 150] on icon "appearance" at bounding box center [584, 153] width 15 height 11
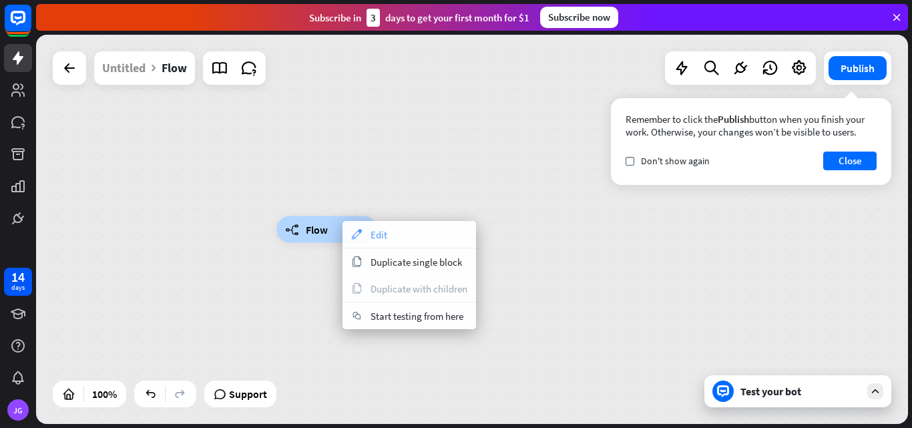
click at [377, 229] on span "Edit" at bounding box center [378, 234] width 17 height 13
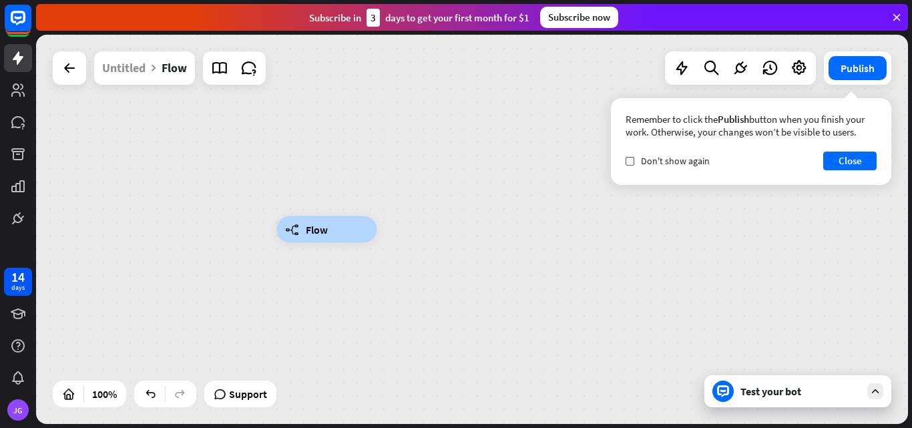
click at [346, 229] on div "builder_tree Flow" at bounding box center [326, 229] width 100 height 27
click at [348, 222] on div "builder_tree Flow" at bounding box center [326, 229] width 100 height 27
click at [862, 158] on button "Close" at bounding box center [849, 160] width 53 height 19
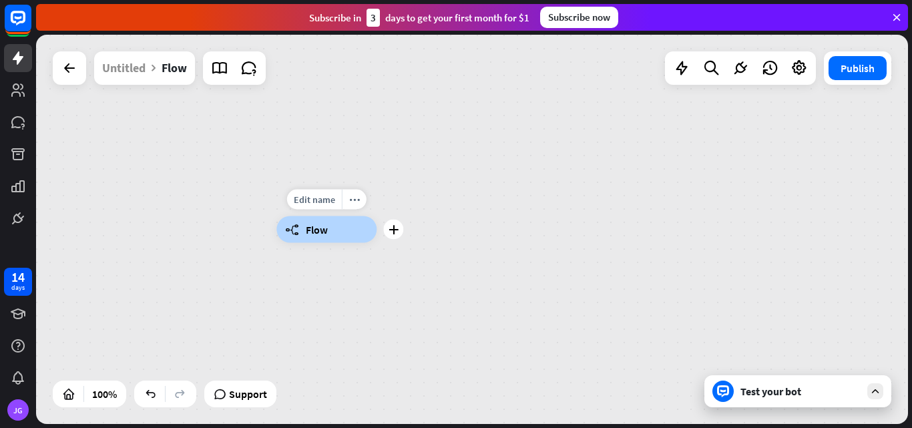
click at [376, 224] on div "builder_tree Flow" at bounding box center [326, 229] width 100 height 27
click at [341, 228] on div "builder_tree Flow" at bounding box center [326, 229] width 100 height 27
drag, startPoint x: 111, startPoint y: 65, endPoint x: 93, endPoint y: 69, distance: 18.5
click at [111, 65] on div "Untitled" at bounding box center [123, 67] width 43 height 33
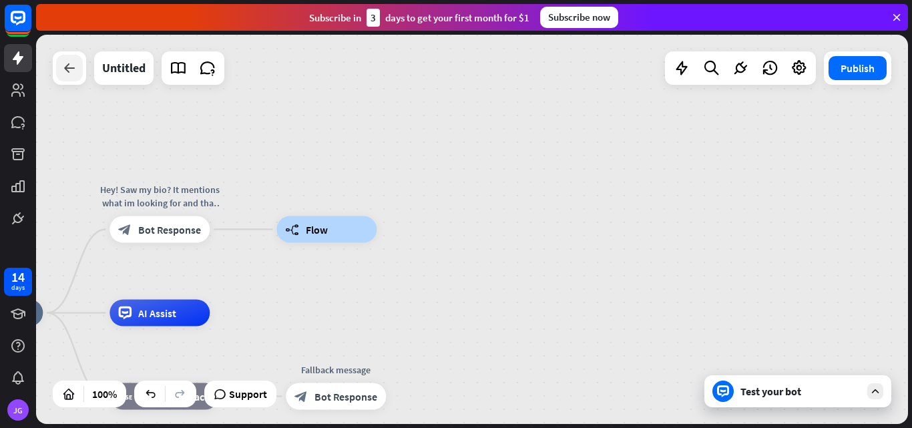
click at [77, 69] on icon at bounding box center [69, 68] width 16 height 16
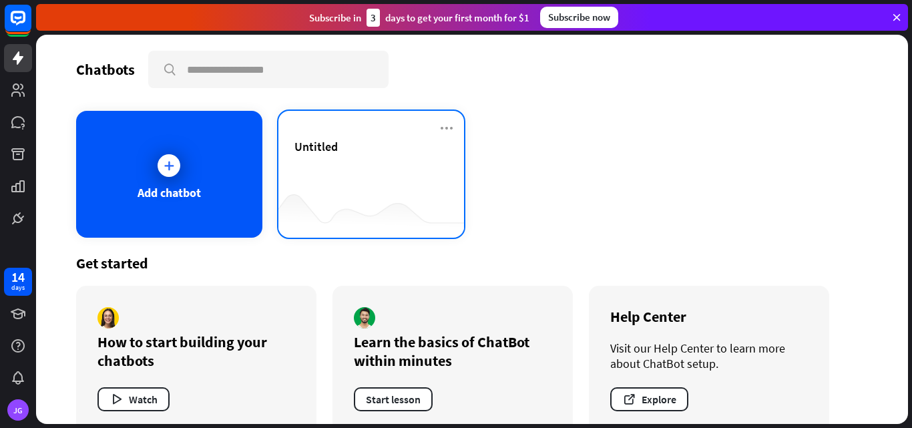
click at [388, 215] on div at bounding box center [371, 211] width 186 height 51
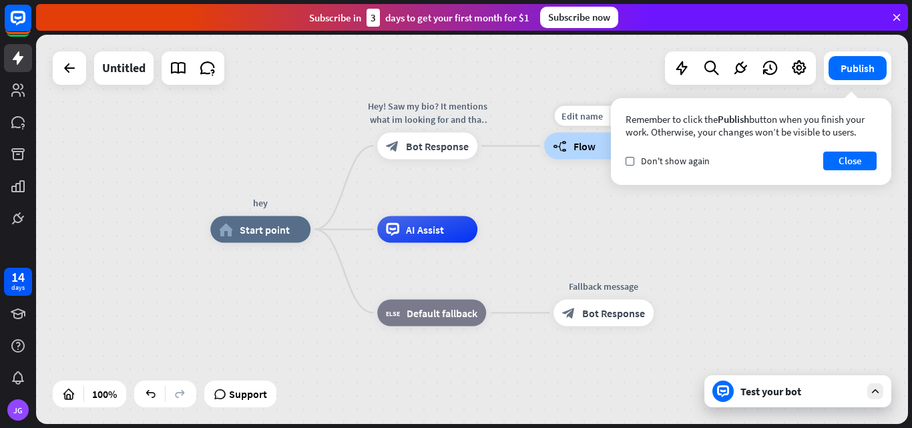
drag, startPoint x: 500, startPoint y: 148, endPoint x: 523, endPoint y: 148, distance: 23.4
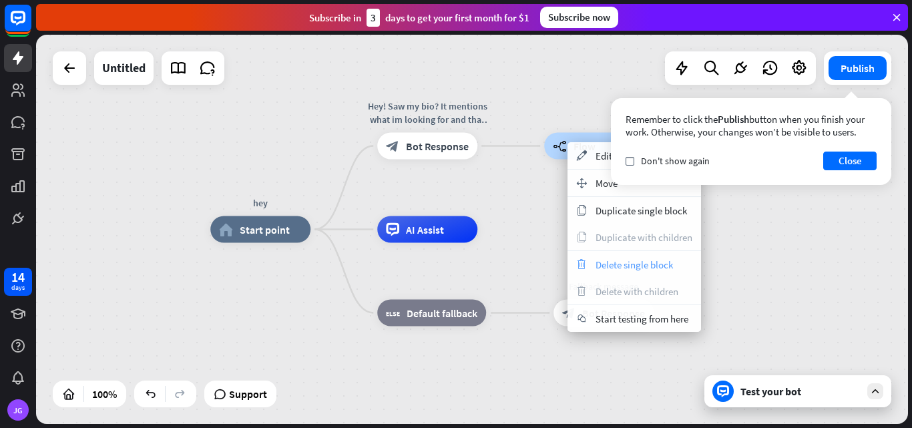
click at [615, 268] on span "Delete single block" at bounding box center [633, 264] width 77 height 13
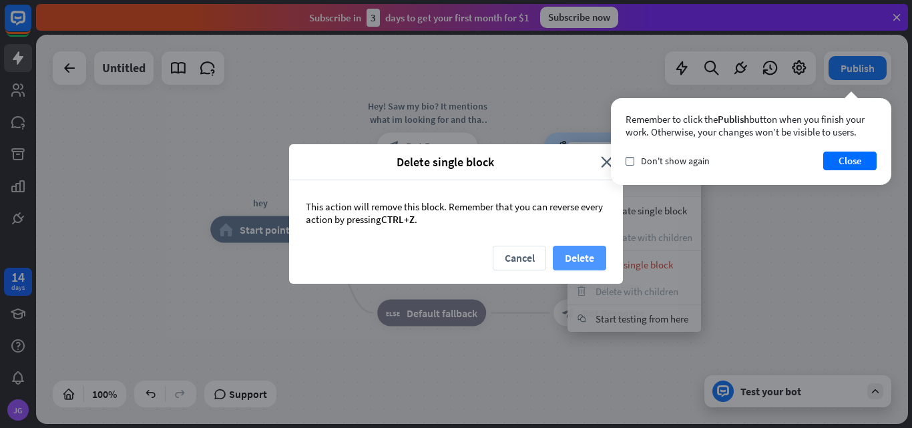
click at [586, 258] on button "Delete" at bounding box center [579, 258] width 53 height 25
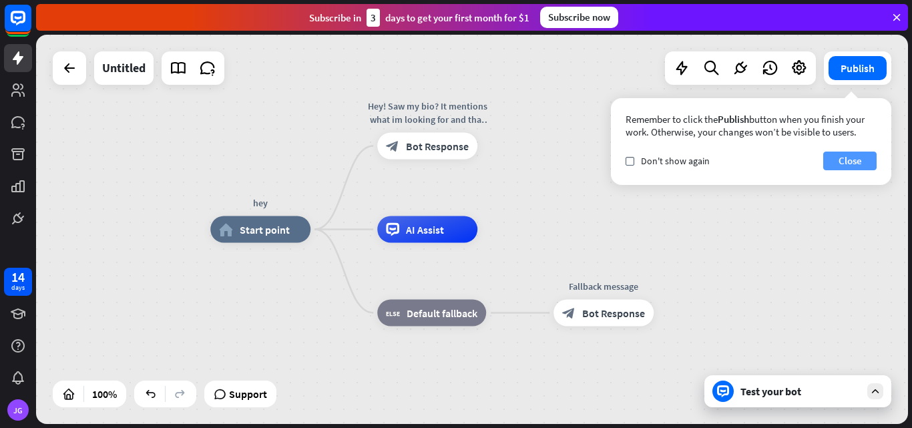
click at [864, 160] on button "Close" at bounding box center [849, 160] width 53 height 19
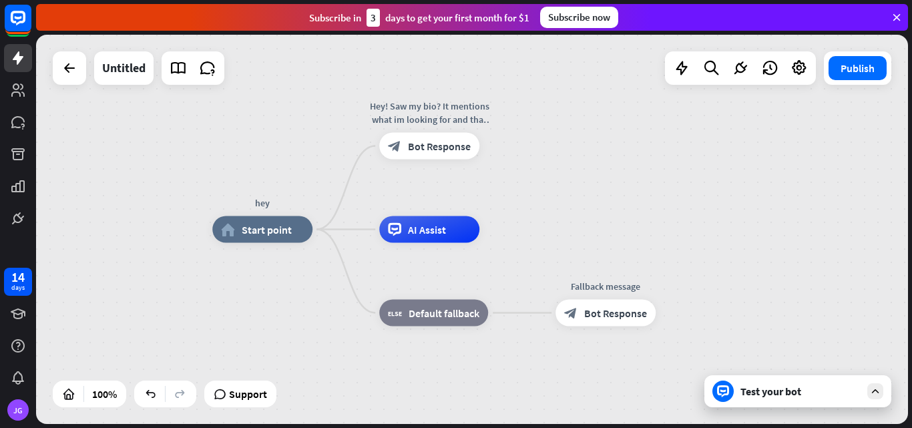
drag, startPoint x: 544, startPoint y: 127, endPoint x: 568, endPoint y: 127, distance: 24.0
click at [568, 127] on div "hey home_2 Start point Hey! Saw my bio? It mentions what im looking for and tha…" at bounding box center [472, 229] width 872 height 389
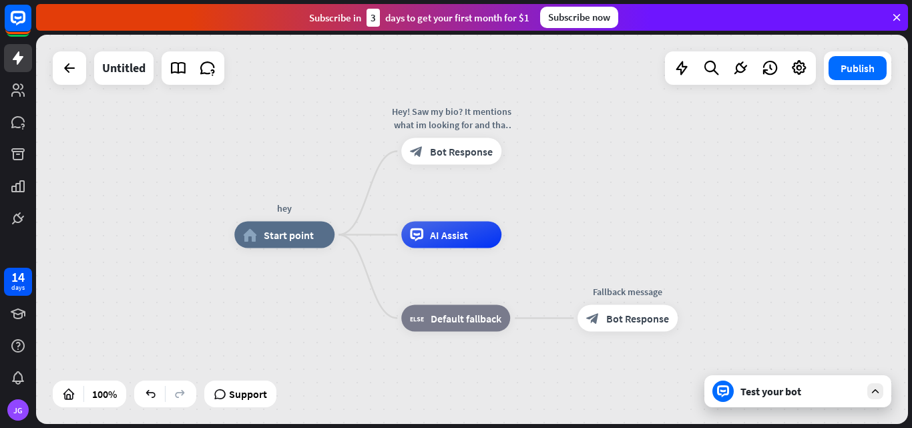
click at [570, 144] on div "hey home_2 Start point Hey! Saw my bio? It mentions what im looking for and tha…" at bounding box center [472, 229] width 872 height 389
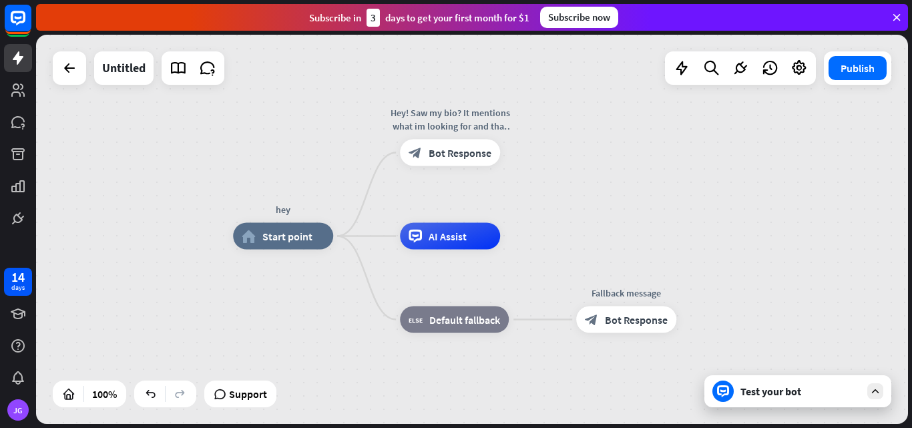
click at [778, 401] on div "Test your bot" at bounding box center [797, 391] width 187 height 32
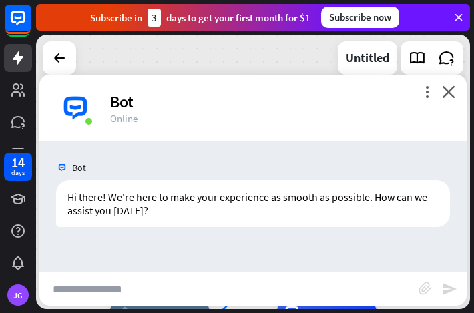
click at [226, 163] on div "Bot" at bounding box center [252, 167] width 427 height 25
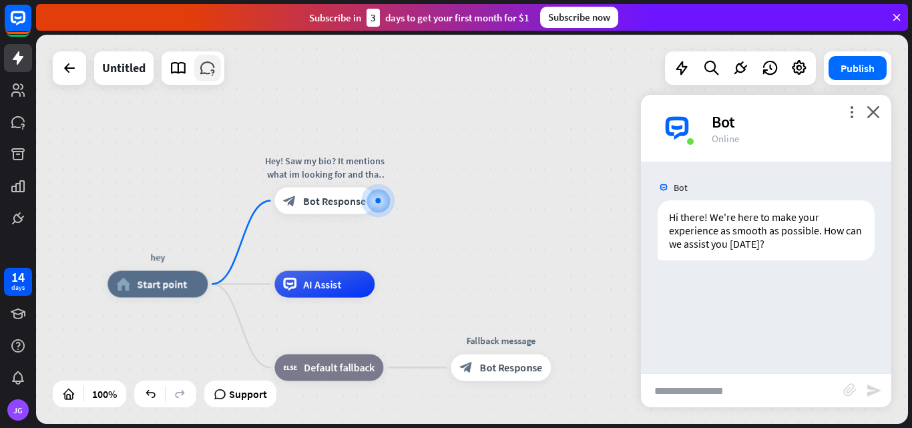
drag, startPoint x: 249, startPoint y: 246, endPoint x: 200, endPoint y: 73, distance: 179.1
click at [200, 73] on div "hey home_2 Start point Edit name more_horiz Hey! Saw my bio? It mentions what i…" at bounding box center [472, 229] width 872 height 389
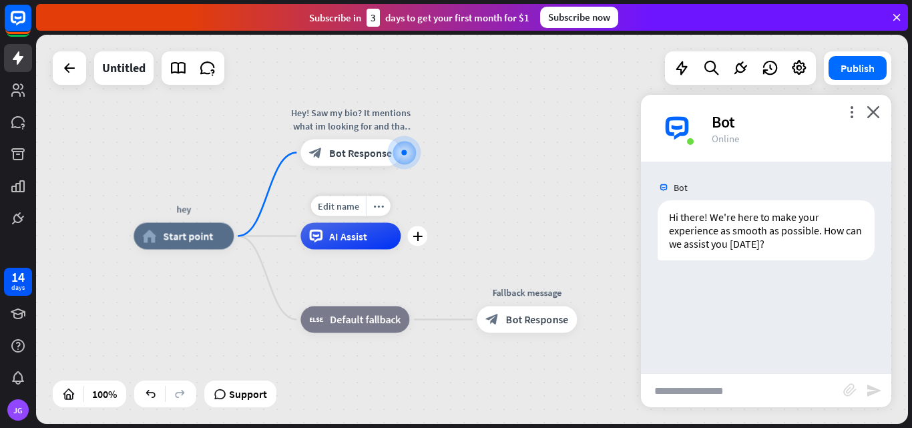
drag, startPoint x: 218, startPoint y: 116, endPoint x: 293, endPoint y: 214, distance: 123.2
click at [300, 223] on div "Edit name more_horiz plus AI Assist" at bounding box center [350, 236] width 100 height 27
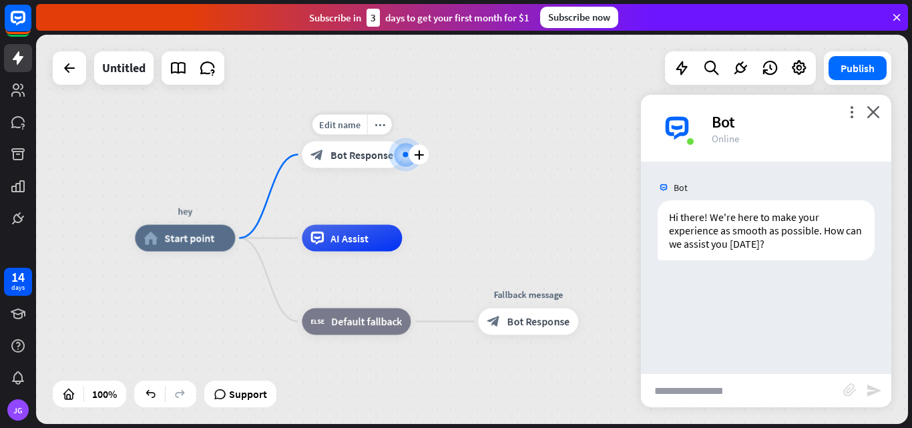
click at [331, 160] on span "Bot Response" at bounding box center [361, 154] width 63 height 13
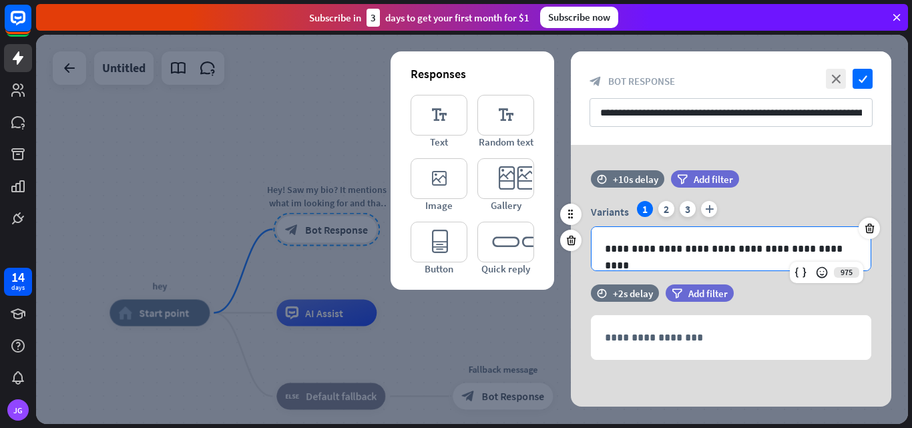
click at [689, 252] on p "**********" at bounding box center [731, 248] width 252 height 17
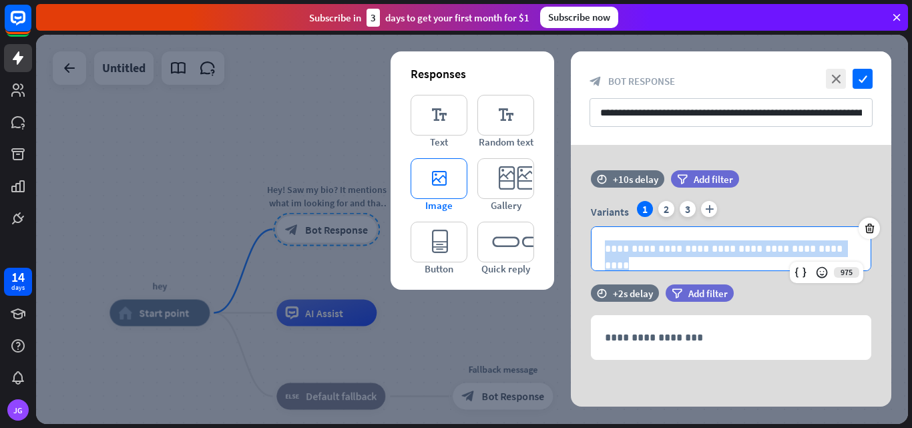
drag, startPoint x: 845, startPoint y: 250, endPoint x: 467, endPoint y: 207, distance: 380.8
click at [571, 207] on div "**********" at bounding box center [731, 276] width 320 height 262
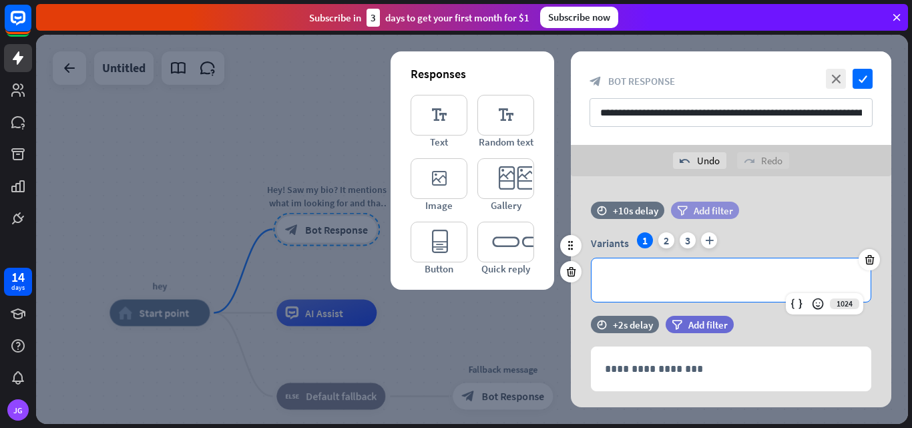
click at [709, 212] on span "Add filter" at bounding box center [712, 210] width 39 height 13
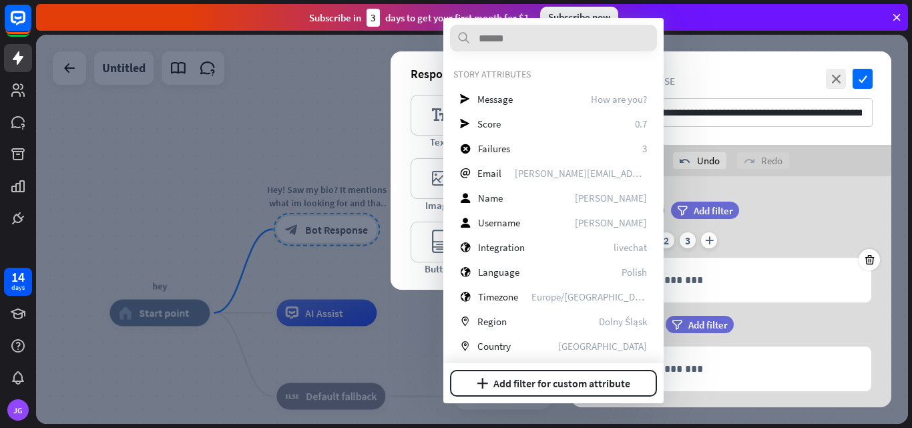
click at [499, 40] on input "text" at bounding box center [553, 38] width 207 height 27
click at [503, 105] on span "Message" at bounding box center [494, 99] width 35 height 13
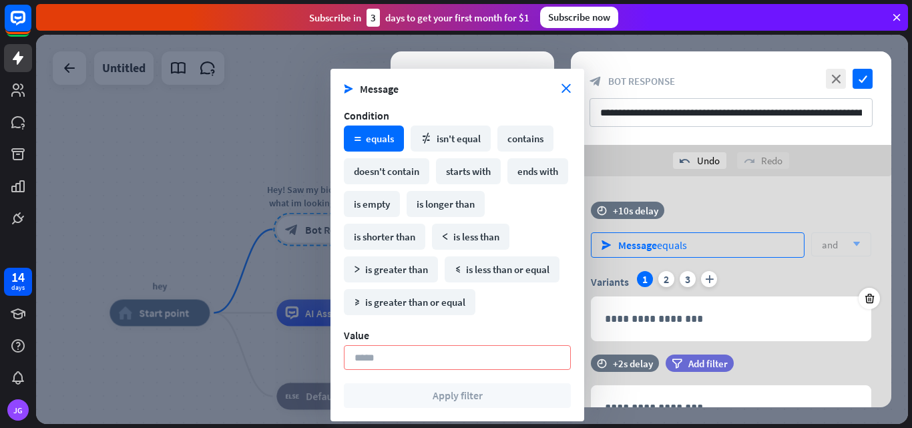
click at [657, 244] on div "Message equals" at bounding box center [652, 244] width 69 height 13
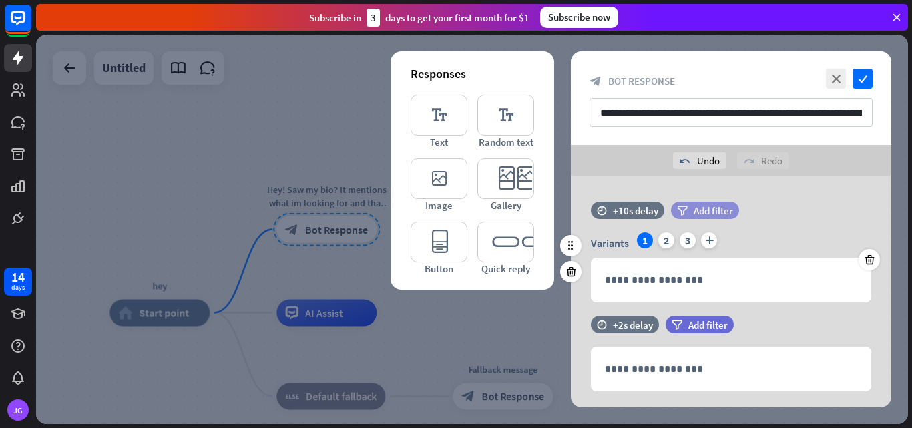
click at [698, 213] on span "Add filter" at bounding box center [712, 210] width 39 height 13
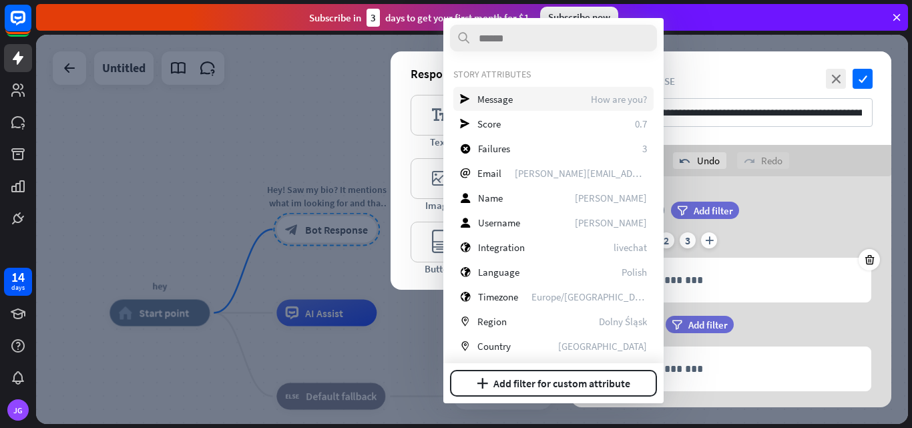
click at [533, 100] on div "send Message How are you?" at bounding box center [553, 99] width 200 height 24
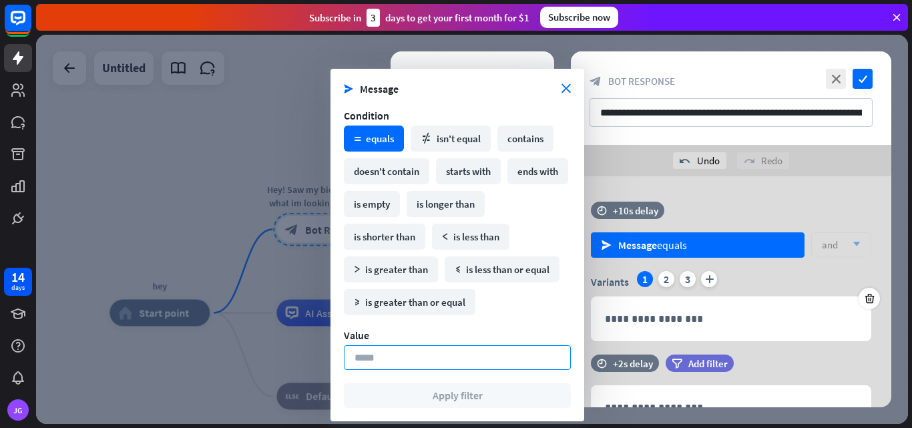
click at [409, 351] on input at bounding box center [457, 357] width 227 height 25
click at [566, 89] on icon "close" at bounding box center [565, 88] width 9 height 9
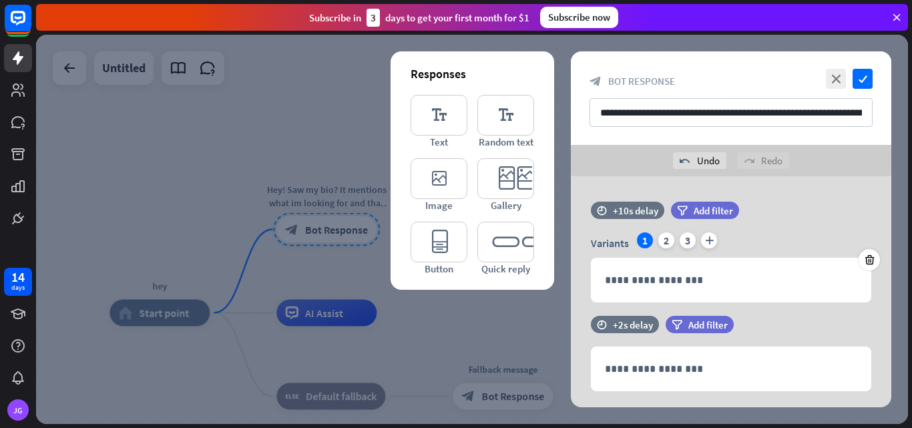
click at [292, 101] on div at bounding box center [472, 229] width 872 height 389
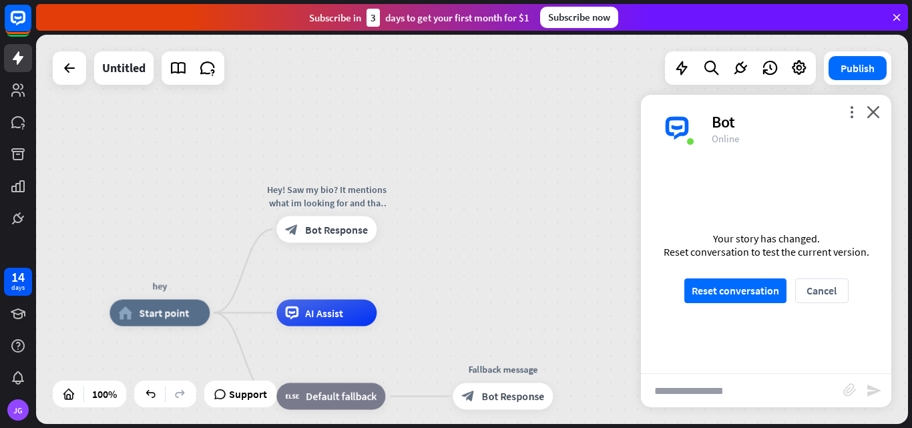
click at [89, 75] on div "Untitled" at bounding box center [139, 67] width 172 height 33
click at [71, 73] on icon at bounding box center [69, 68] width 16 height 16
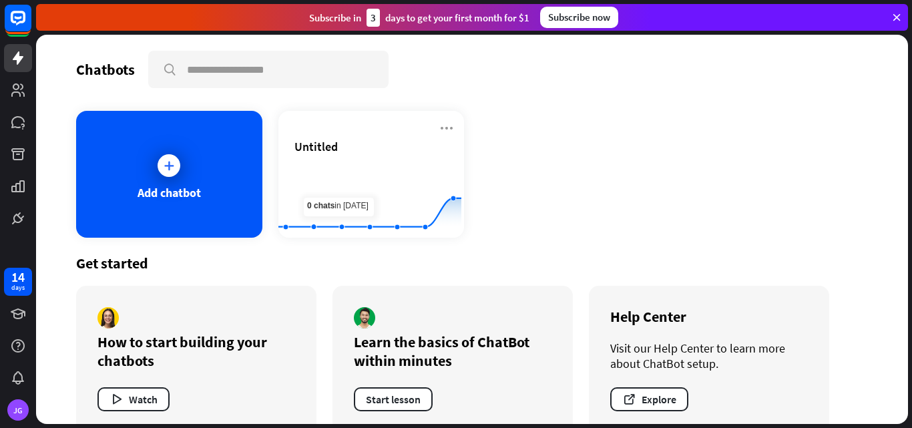
scroll to position [25, 0]
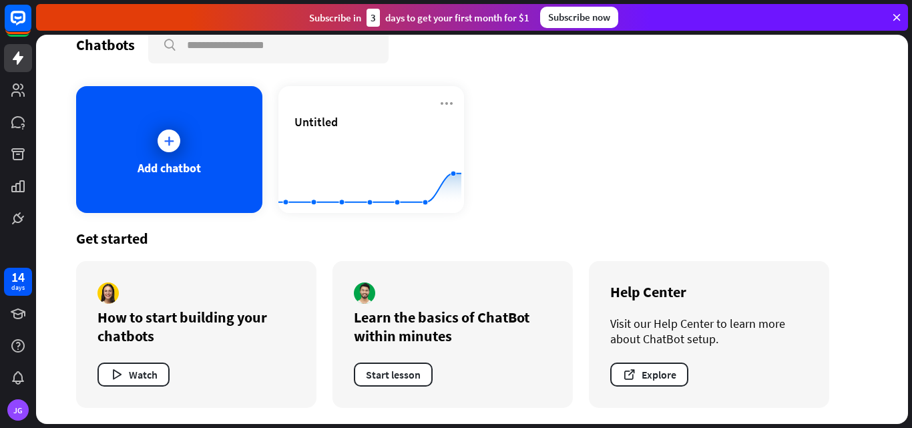
click at [159, 320] on div "How to start building your chatbots" at bounding box center [196, 326] width 198 height 37
click at [139, 374] on button "Watch" at bounding box center [133, 374] width 72 height 24
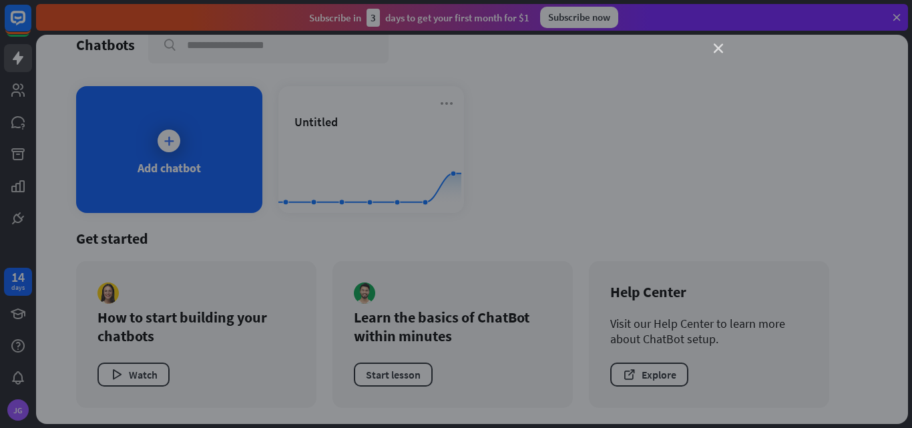
click at [720, 48] on icon "close" at bounding box center [717, 48] width 9 height 9
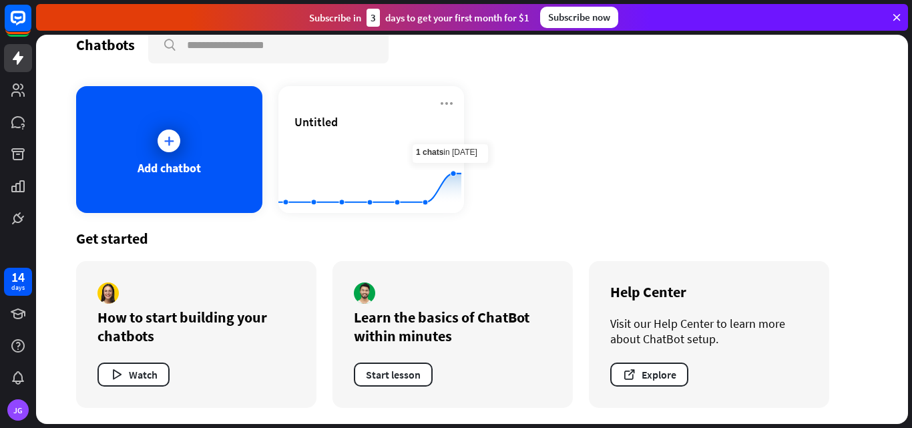
scroll to position [0, 0]
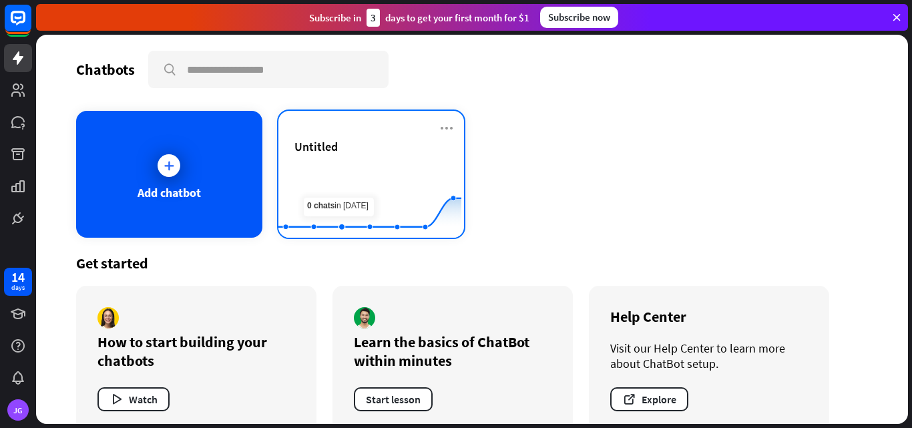
click at [340, 168] on rect at bounding box center [369, 204] width 183 height 83
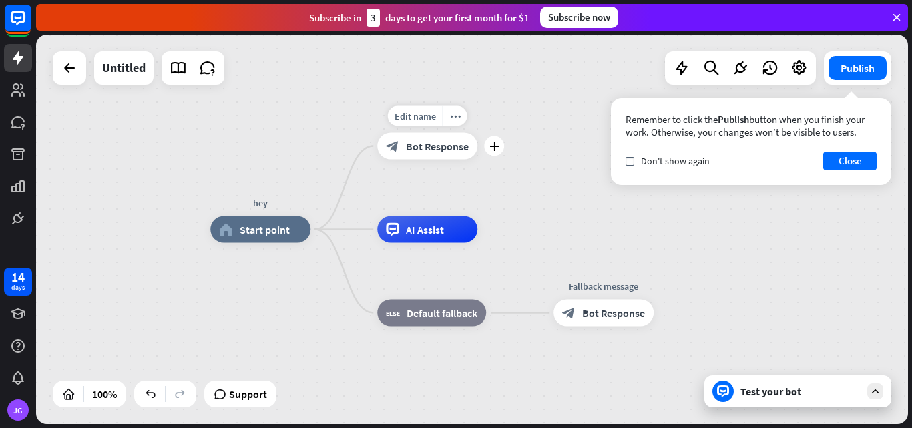
click at [762, 398] on div "Test your bot" at bounding box center [797, 391] width 187 height 32
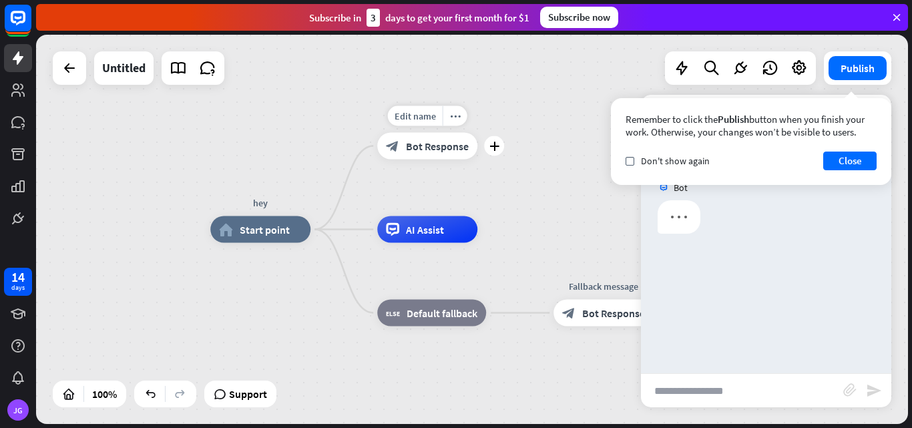
click at [756, 392] on input "text" at bounding box center [742, 390] width 202 height 33
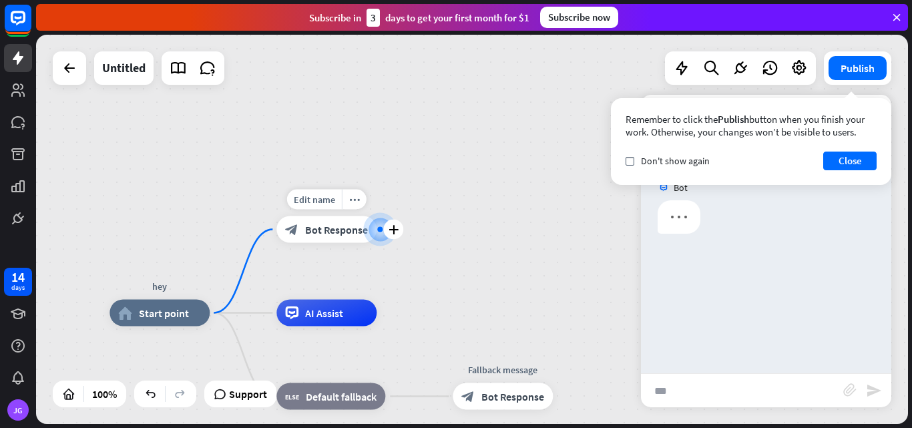
type input "***"
click at [848, 157] on button "Close" at bounding box center [849, 160] width 53 height 19
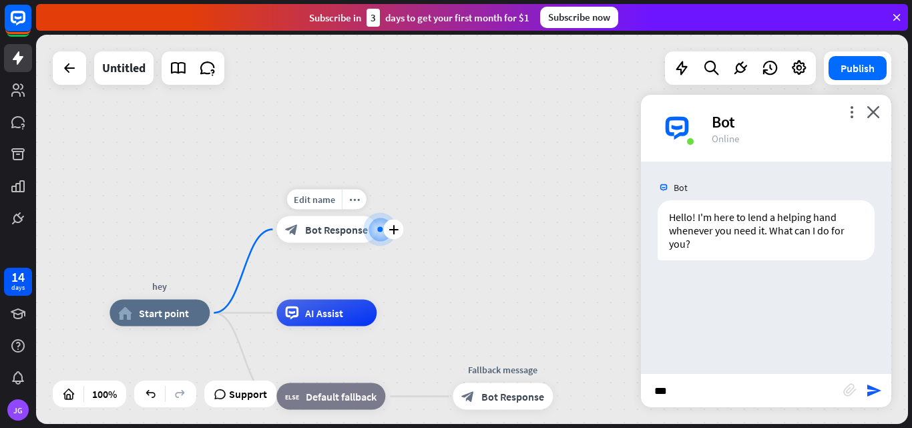
click at [728, 391] on input "***" at bounding box center [742, 390] width 202 height 33
click at [878, 399] on div "*** block_attachment send" at bounding box center [766, 390] width 250 height 34
click at [873, 394] on icon "send" at bounding box center [874, 390] width 16 height 16
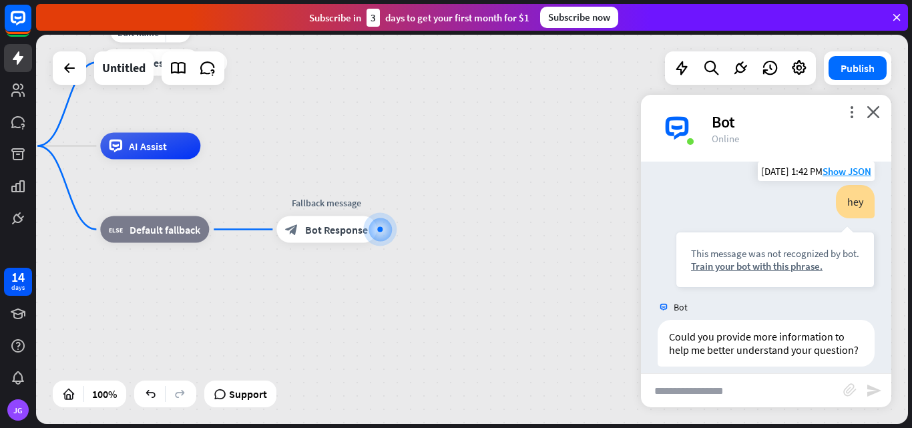
scroll to position [134, 0]
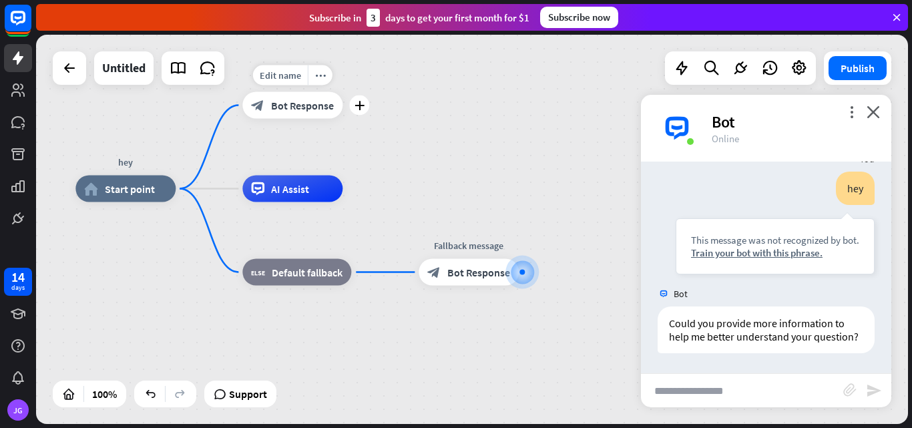
drag, startPoint x: 258, startPoint y: 177, endPoint x: 428, endPoint y: 236, distance: 180.9
click at [428, 236] on div "hey home_2 Start point Edit name more_horiz plus block_bot_response Bot Respons…" at bounding box center [511, 383] width 872 height 389
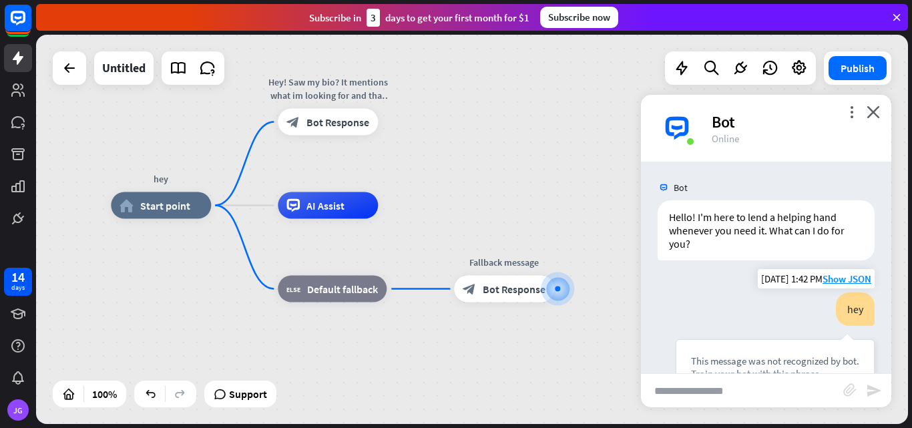
scroll to position [67, 0]
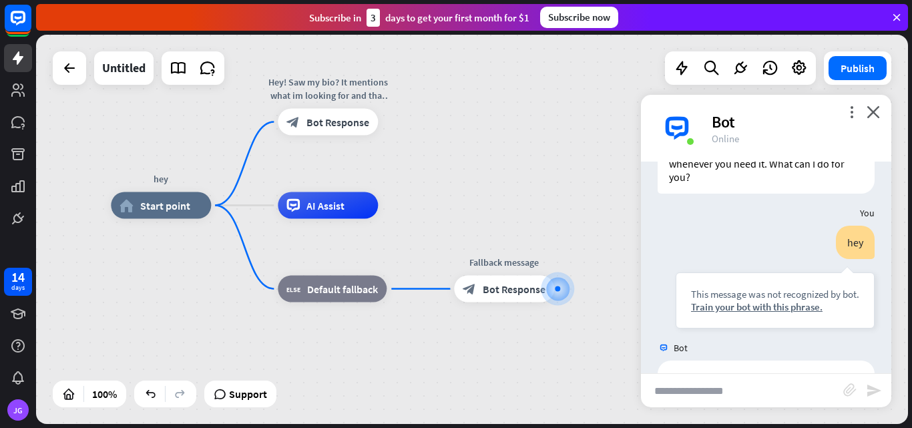
click at [677, 386] on input "text" at bounding box center [742, 390] width 202 height 33
click at [328, 84] on div "Edit name" at bounding box center [315, 92] width 55 height 20
click at [765, 397] on input "text" at bounding box center [742, 390] width 202 height 33
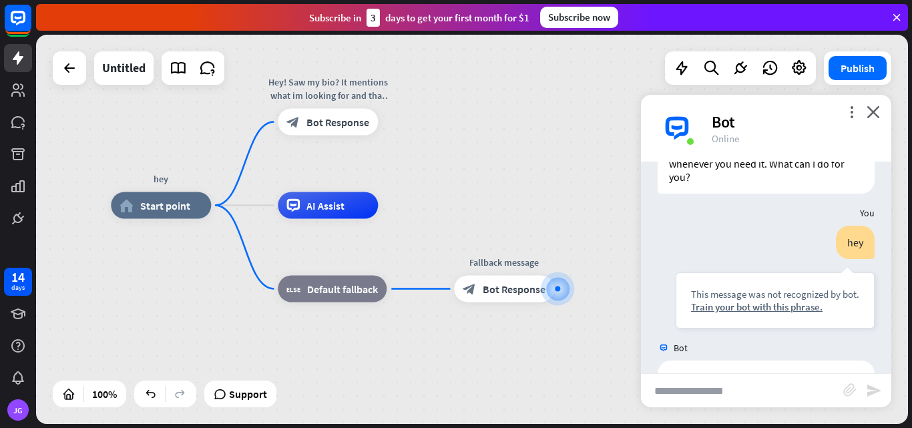
paste input "**********"
type input "**********"
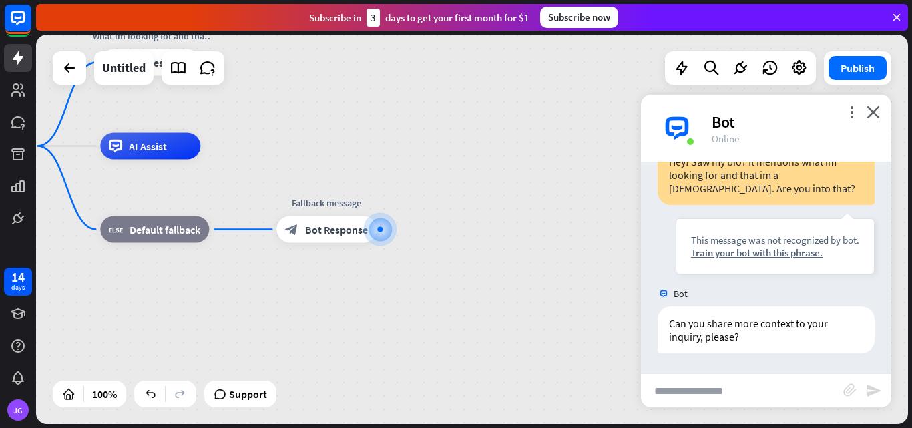
scroll to position [374, 0]
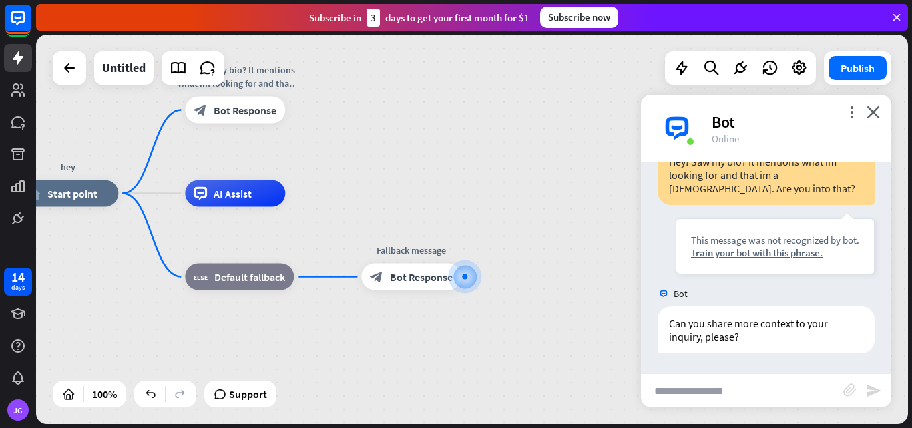
drag, startPoint x: 302, startPoint y: 134, endPoint x: 392, endPoint y: 187, distance: 104.4
click at [391, 184] on div "hey home_2 Start point Hey! Saw my bio? It mentions what im looking for and tha…" at bounding box center [472, 229] width 872 height 389
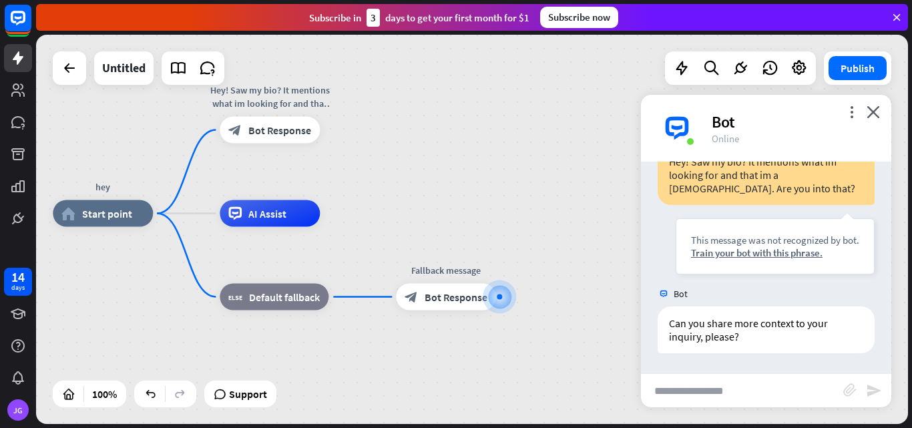
drag, startPoint x: 380, startPoint y: 153, endPoint x: 440, endPoint y: 185, distance: 68.1
click at [440, 185] on div "hey home_2 Start point Hey! Saw my bio? It mentions what im looking for and tha…" at bounding box center [472, 229] width 872 height 389
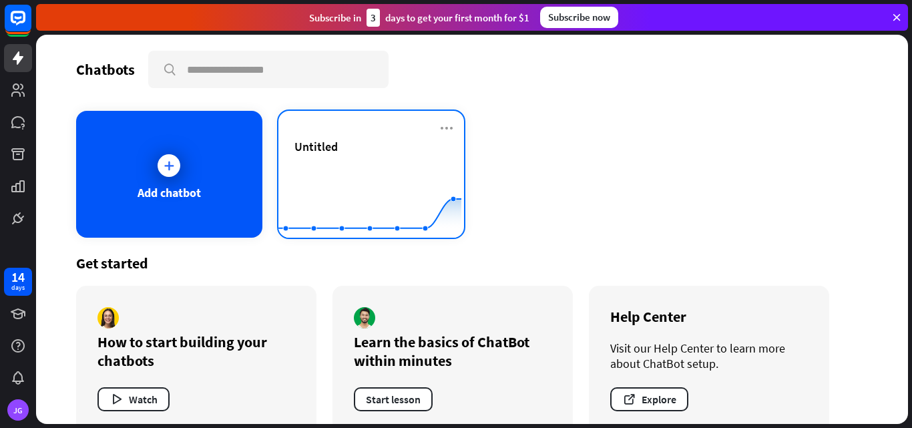
scroll to position [25, 0]
